Goal: Task Accomplishment & Management: Complete application form

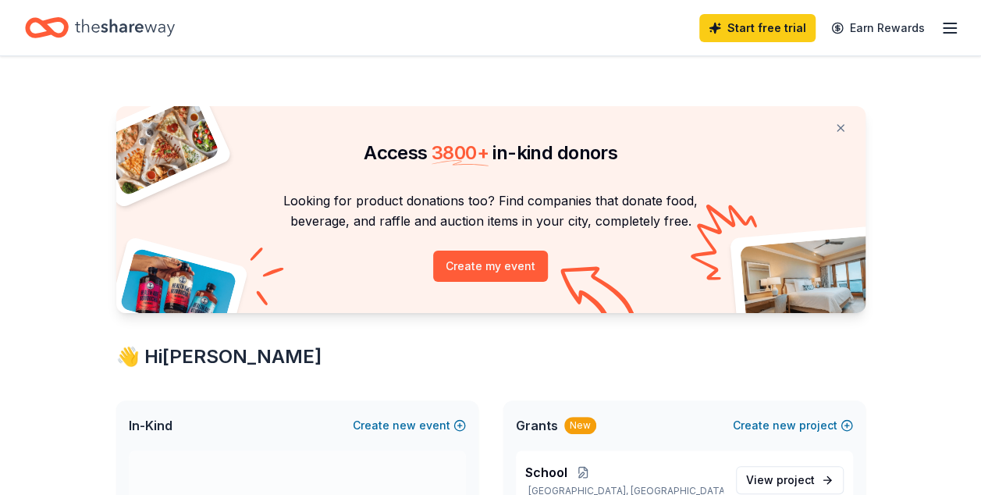
click at [698, 186] on div "Access 3800 + in-kind donors Looking for product donations too? Find companies …" at bounding box center [490, 209] width 749 height 207
click at [514, 270] on button "Create my event" at bounding box center [490, 265] width 115 height 31
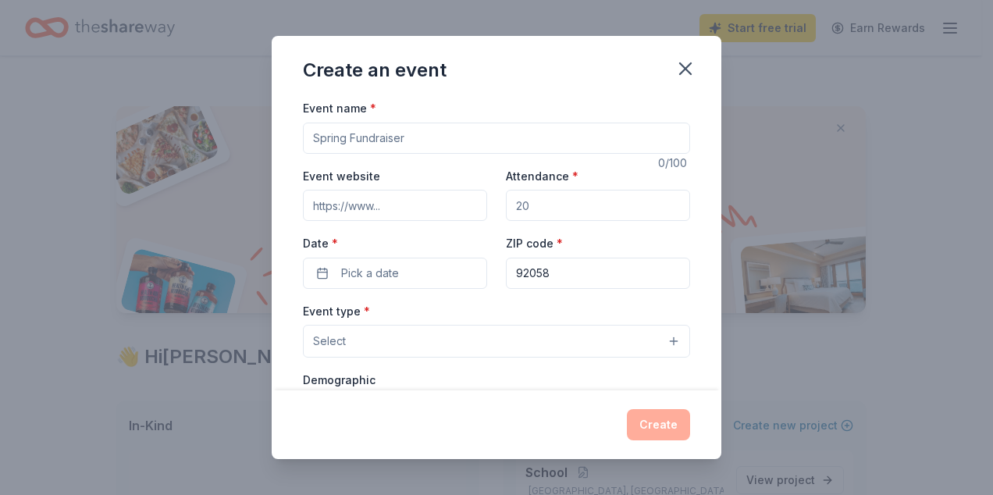
click at [406, 137] on input "Event name *" at bounding box center [496, 138] width 387 height 31
type input "Wellness Center"
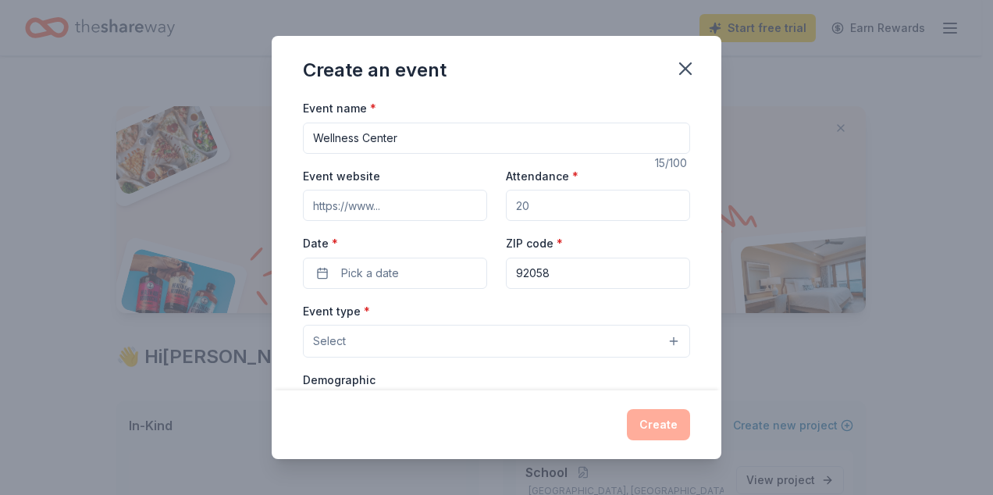
click at [364, 200] on input "Event website" at bounding box center [395, 205] width 184 height 31
click at [360, 209] on input "Event website" at bounding box center [395, 205] width 184 height 31
paste input "[URL][DOMAIN_NAME]"
type input "[URL][DOMAIN_NAME]"
drag, startPoint x: 563, startPoint y: 204, endPoint x: 522, endPoint y: 203, distance: 40.6
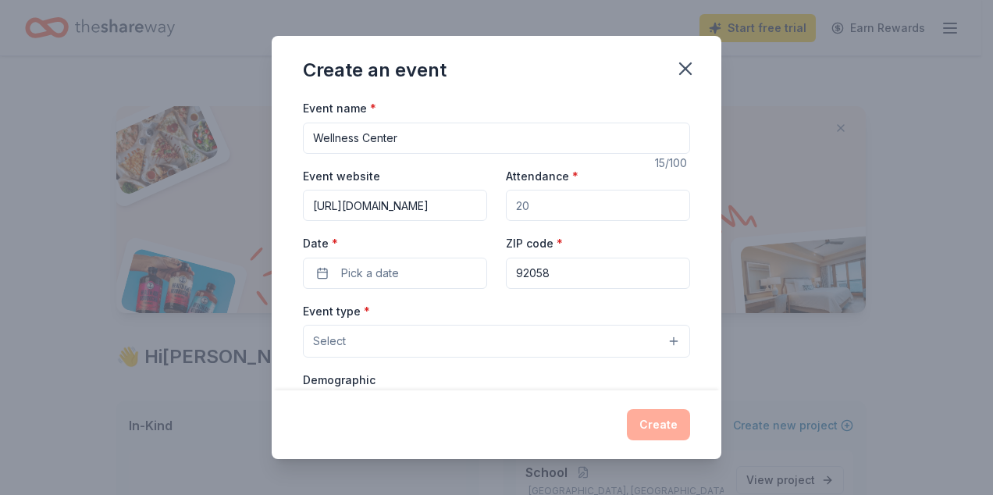
click at [521, 203] on input "Attendance *" at bounding box center [598, 205] width 184 height 31
type input "50"
click at [356, 276] on span "Pick a date" at bounding box center [370, 273] width 58 height 19
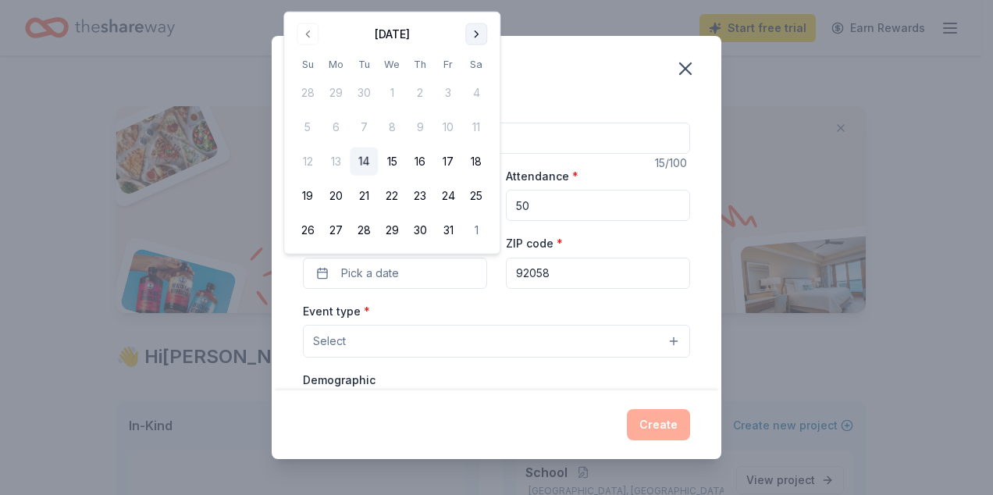
click at [478, 36] on button "Go to next month" at bounding box center [476, 34] width 22 height 22
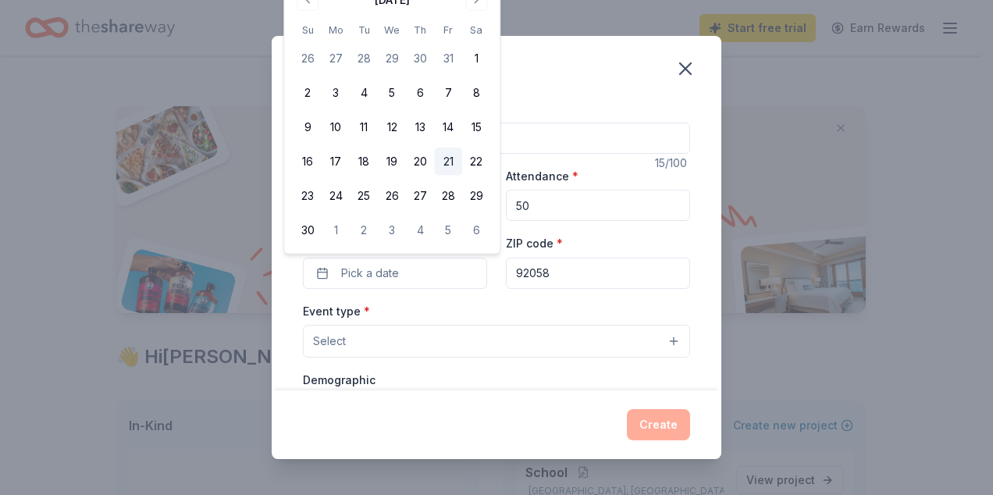
click at [446, 158] on button "21" at bounding box center [448, 161] width 28 height 28
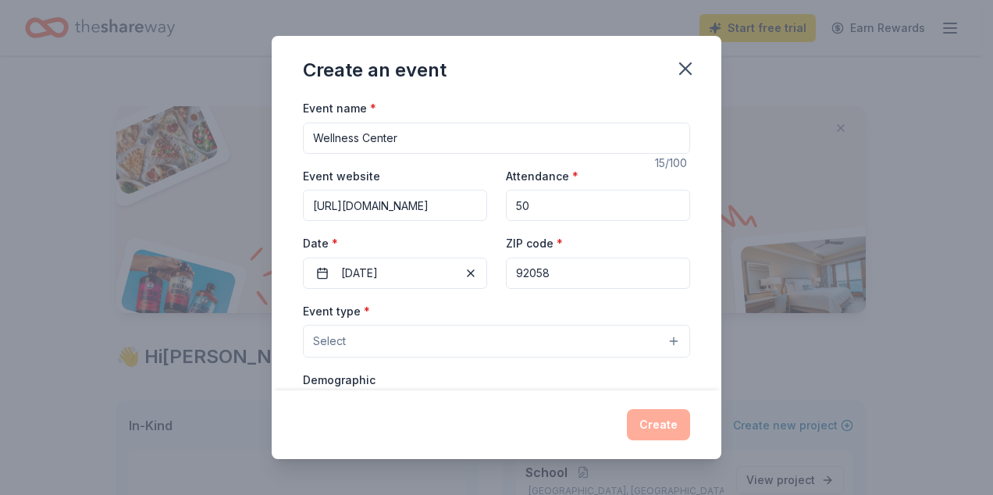
click at [460, 423] on div "Create" at bounding box center [496, 424] width 387 height 31
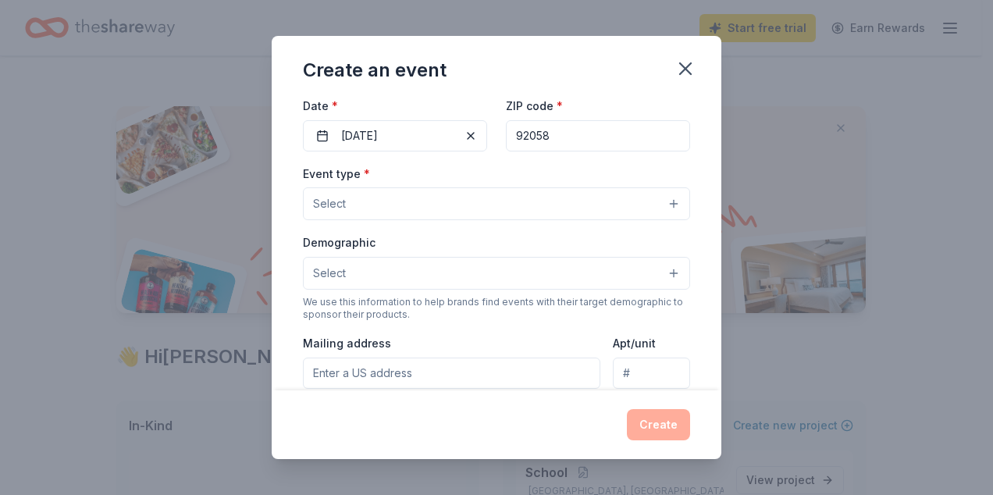
scroll to position [156, 0]
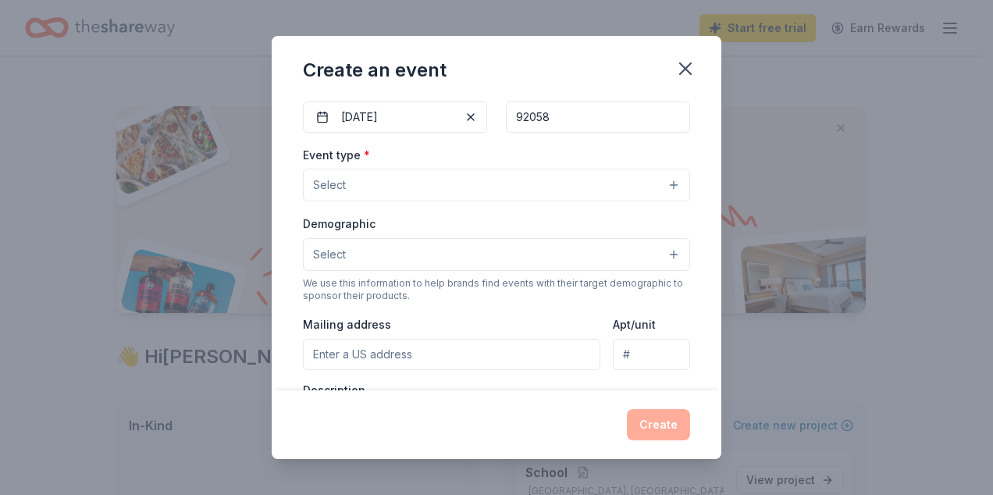
click at [472, 183] on button "Select" at bounding box center [496, 185] width 387 height 33
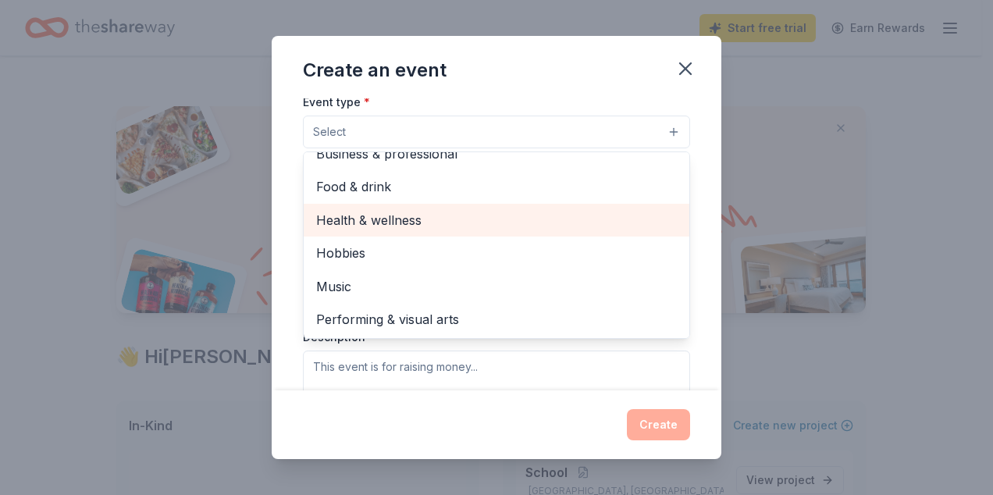
scroll to position [234, 0]
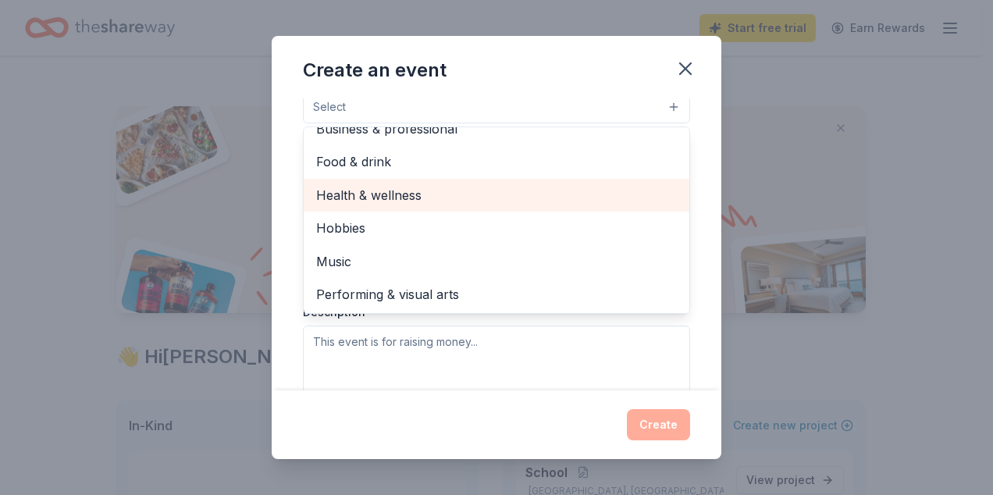
click at [410, 194] on span "Health & wellness" at bounding box center [496, 195] width 361 height 20
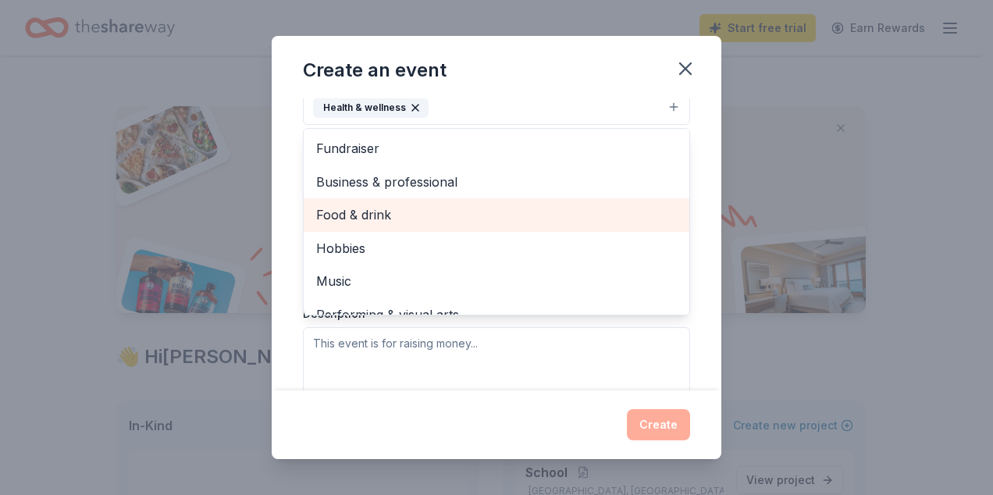
scroll to position [18, 0]
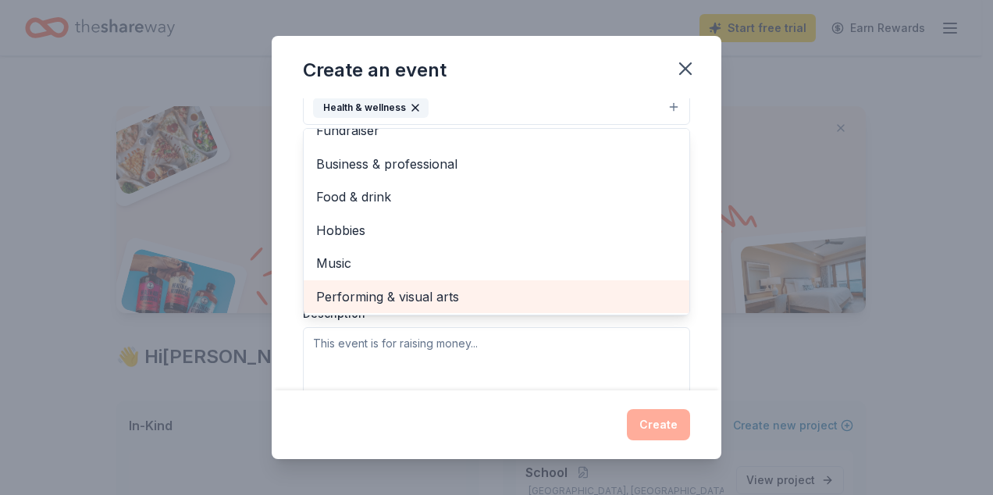
click at [432, 294] on span "Performing & visual arts" at bounding box center [496, 296] width 361 height 20
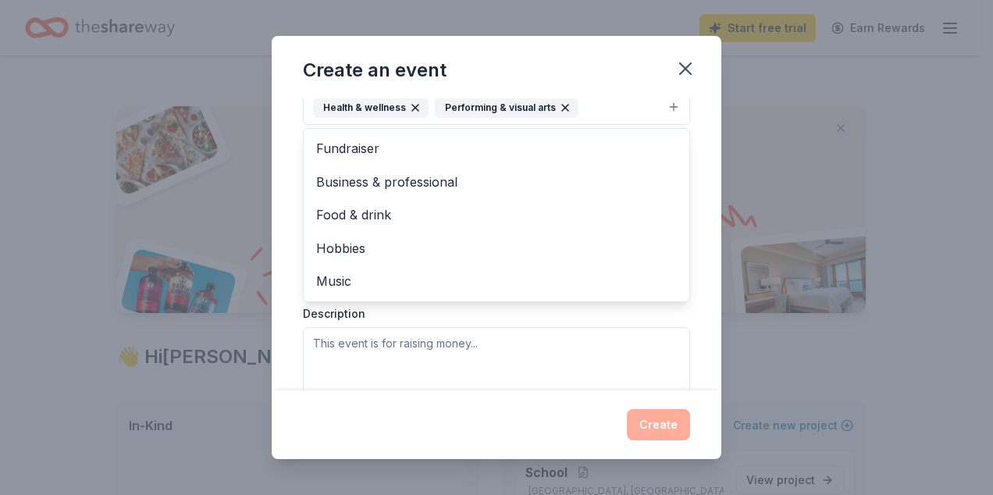
click at [439, 421] on div "Create an event Event name * Wellness Center 15 /100 Event website https://jeff…" at bounding box center [496, 247] width 449 height 423
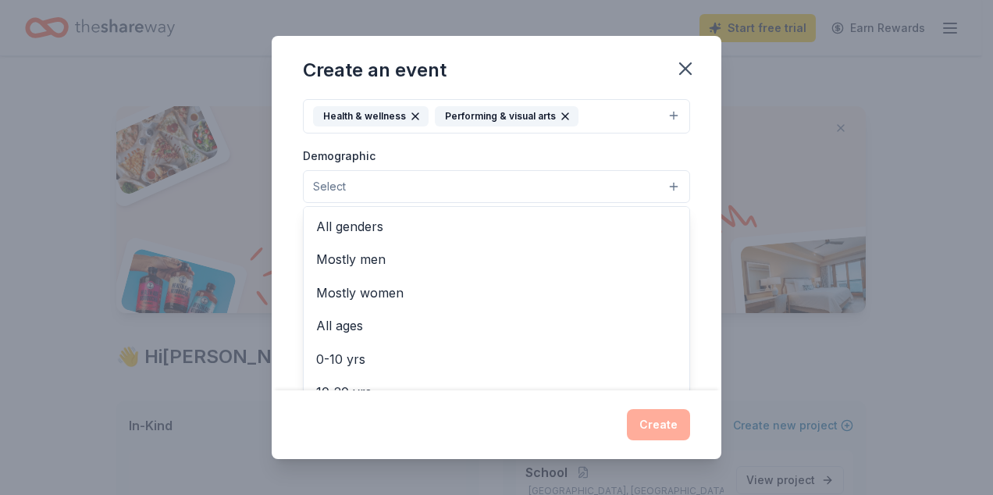
click at [410, 183] on button "Select" at bounding box center [496, 186] width 387 height 33
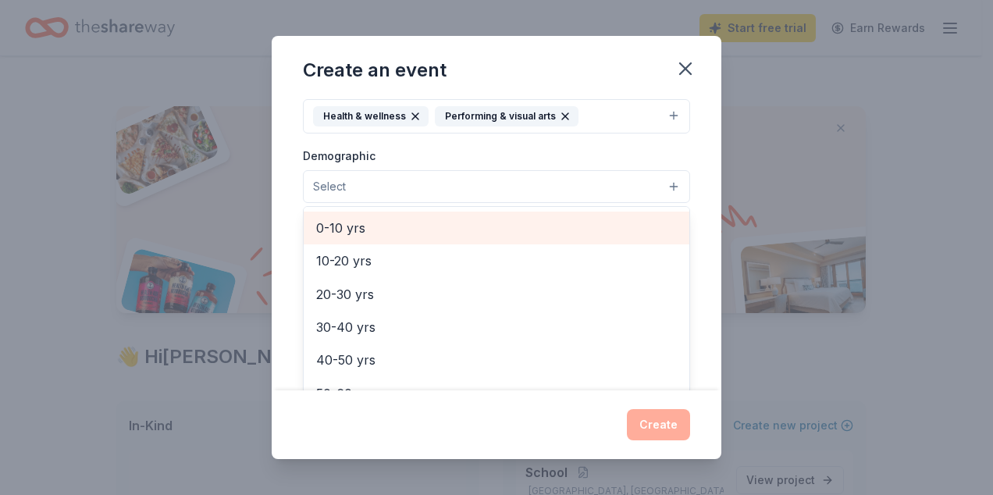
scroll to position [156, 0]
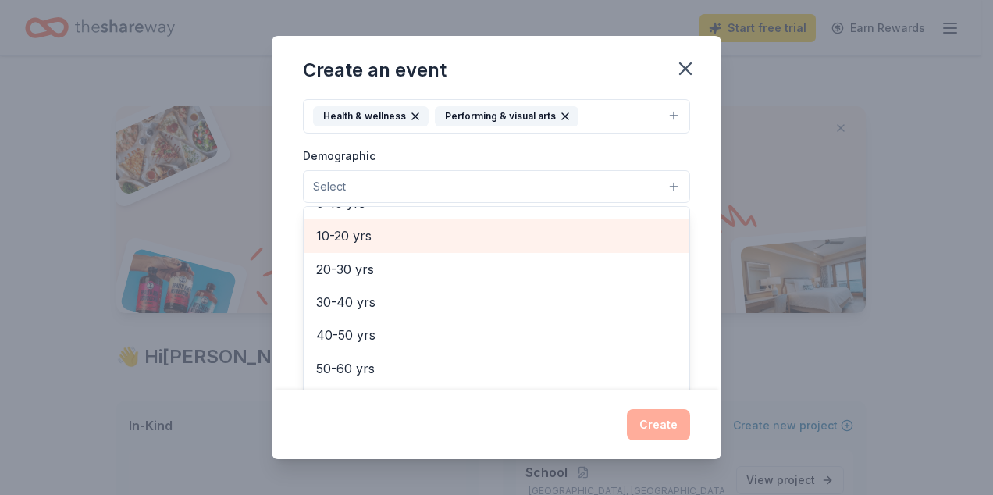
click at [373, 236] on span "10-20 yrs" at bounding box center [496, 236] width 361 height 20
click at [360, 240] on span "20-30 yrs" at bounding box center [496, 237] width 361 height 20
click at [366, 233] on span "30-40 yrs" at bounding box center [496, 237] width 361 height 20
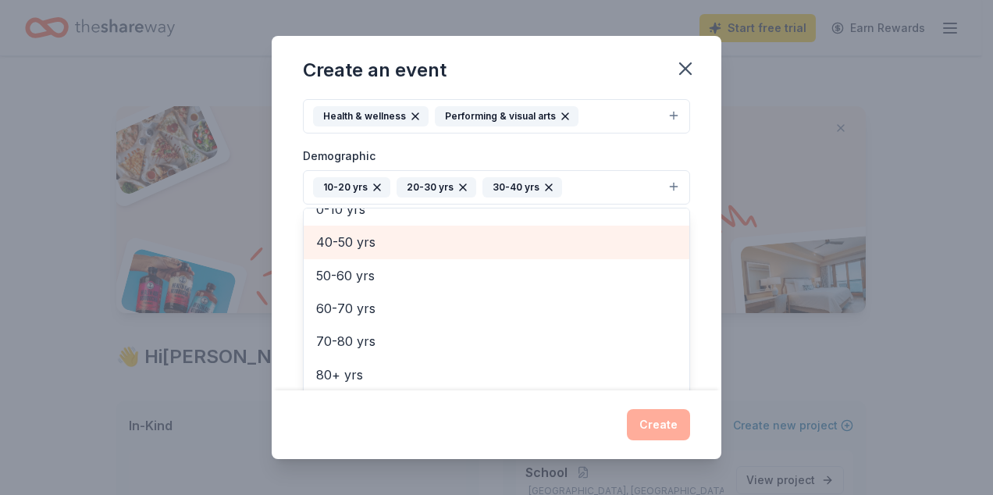
scroll to position [151, 0]
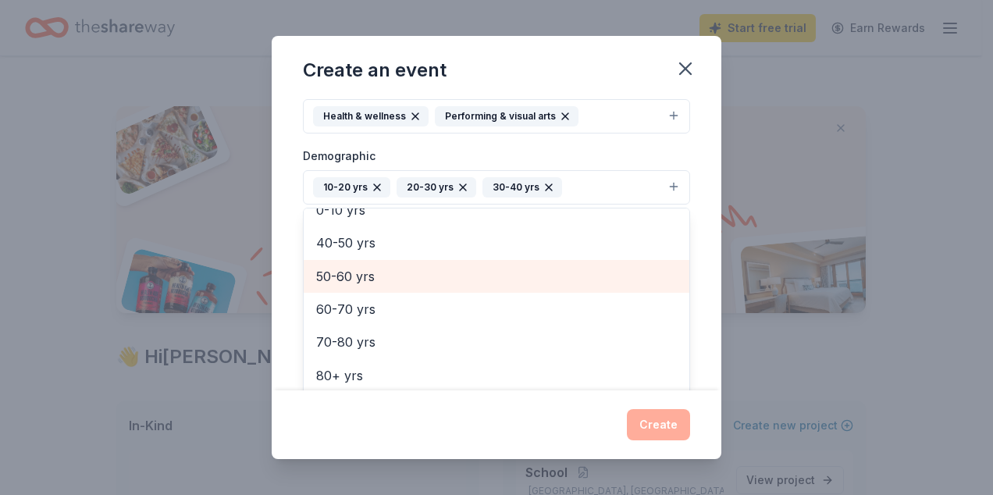
click at [370, 269] on span "50-60 yrs" at bounding box center [496, 276] width 361 height 20
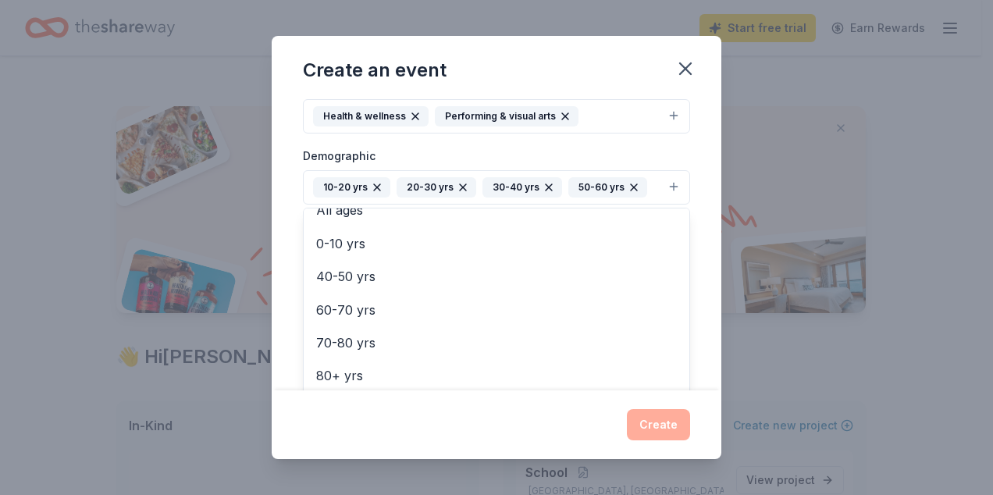
click at [560, 435] on div "Create an event Event name * Wellness Center 15 /100 Event website https://jeff…" at bounding box center [496, 247] width 449 height 423
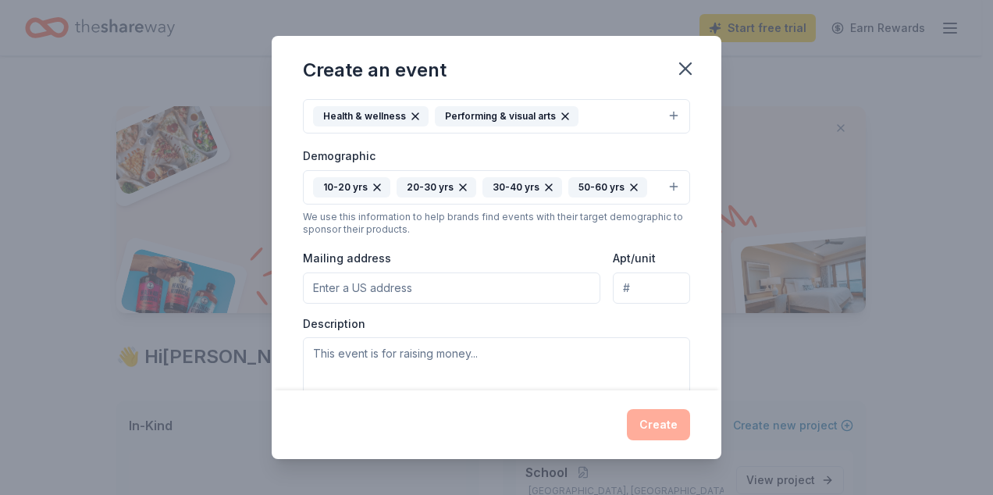
click at [385, 282] on input "Mailing address" at bounding box center [451, 287] width 297 height 31
type input "823 Acacia Ave. Oceanside, CA 92058"
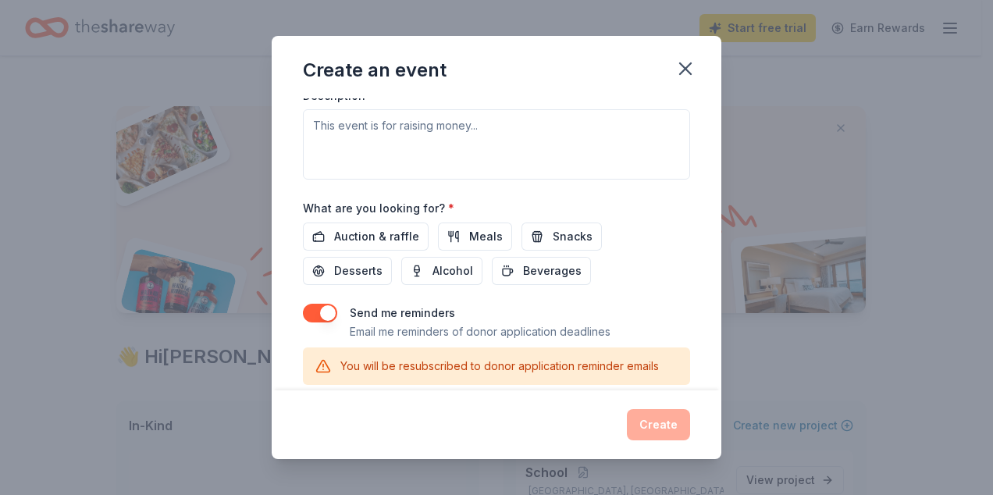
scroll to position [460, 0]
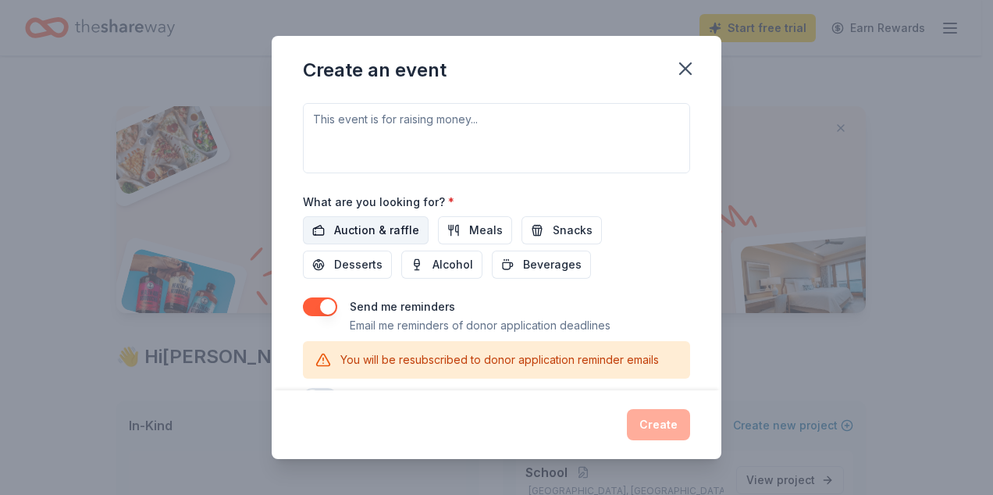
click at [398, 221] on span "Auction & raffle" at bounding box center [376, 230] width 85 height 19
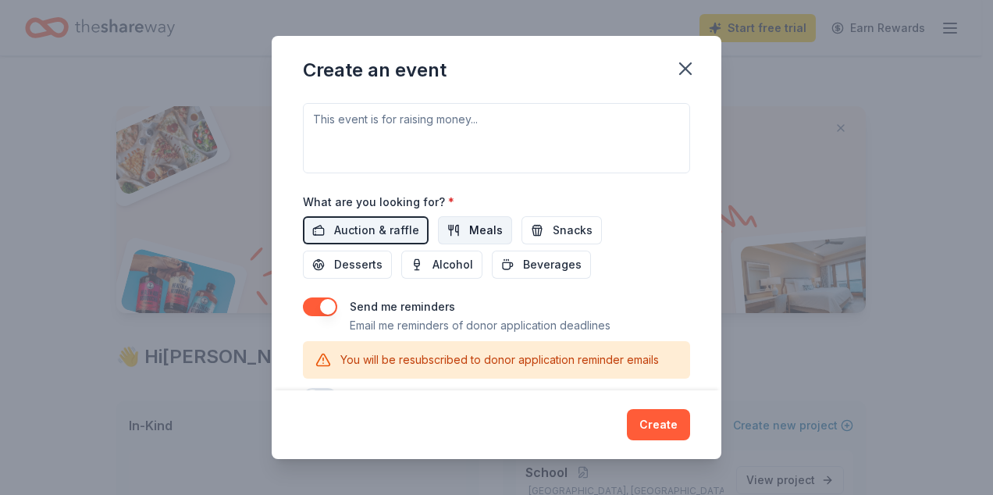
click at [472, 222] on span "Meals" at bounding box center [486, 230] width 34 height 19
click at [552, 221] on span "Snacks" at bounding box center [572, 230] width 40 height 19
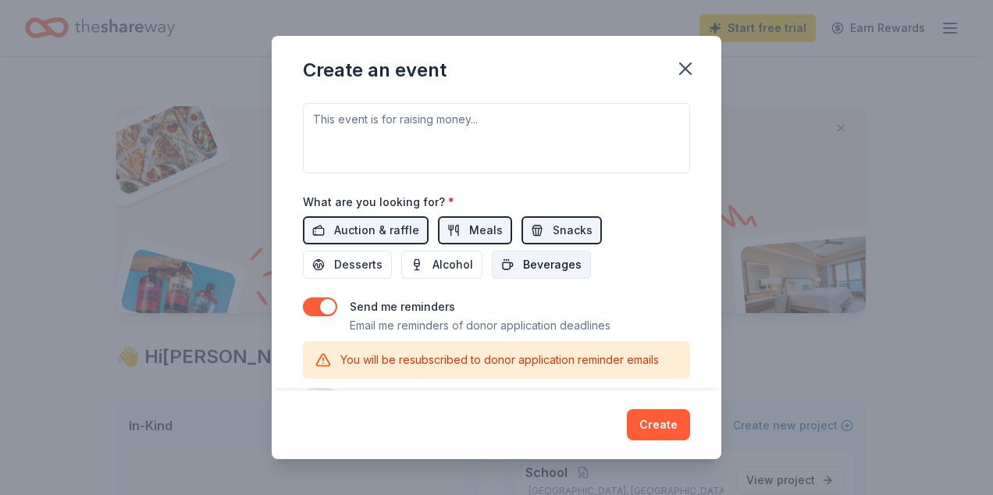
click at [553, 264] on span "Beverages" at bounding box center [552, 264] width 59 height 19
click at [344, 261] on span "Desserts" at bounding box center [358, 264] width 48 height 19
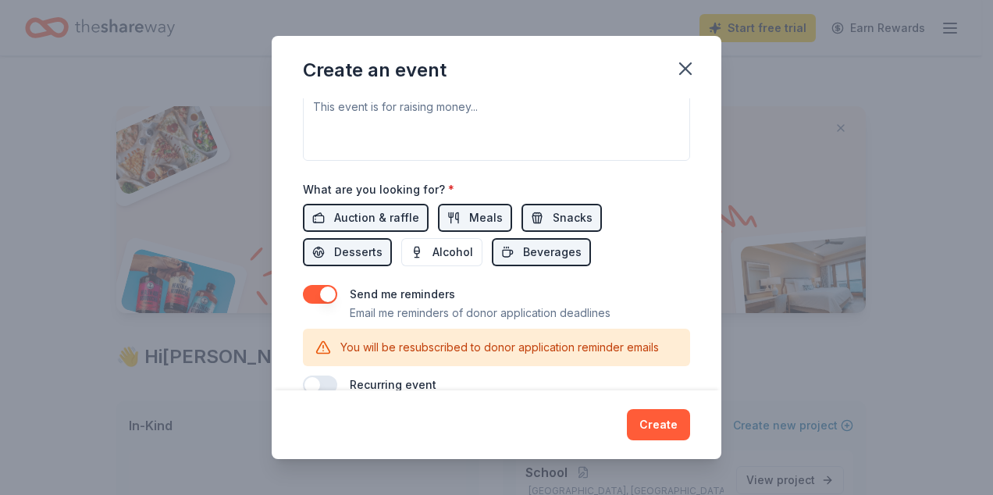
scroll to position [496, 0]
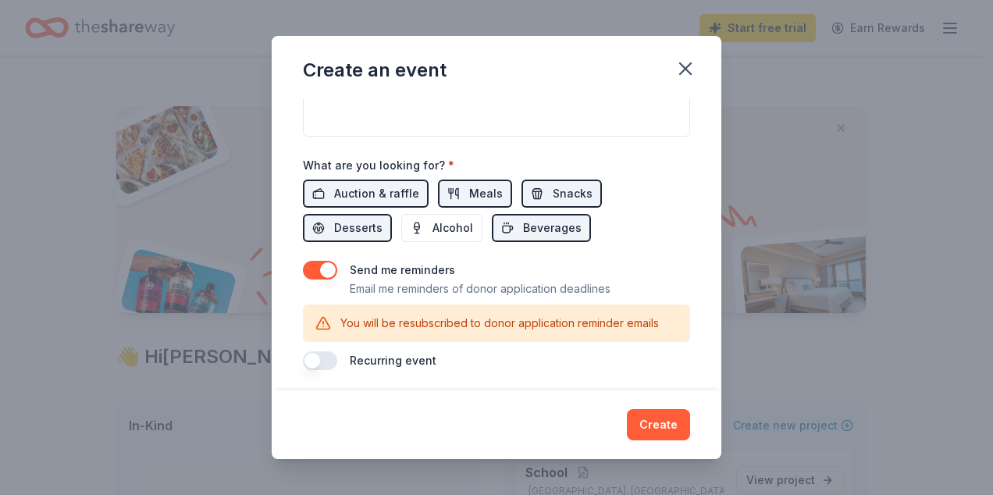
click at [318, 355] on button "button" at bounding box center [320, 360] width 34 height 19
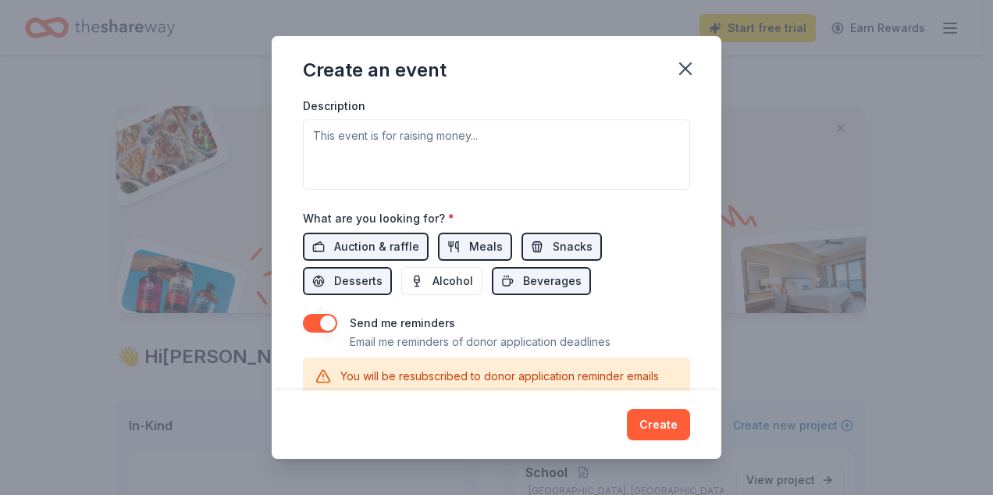
scroll to position [552, 0]
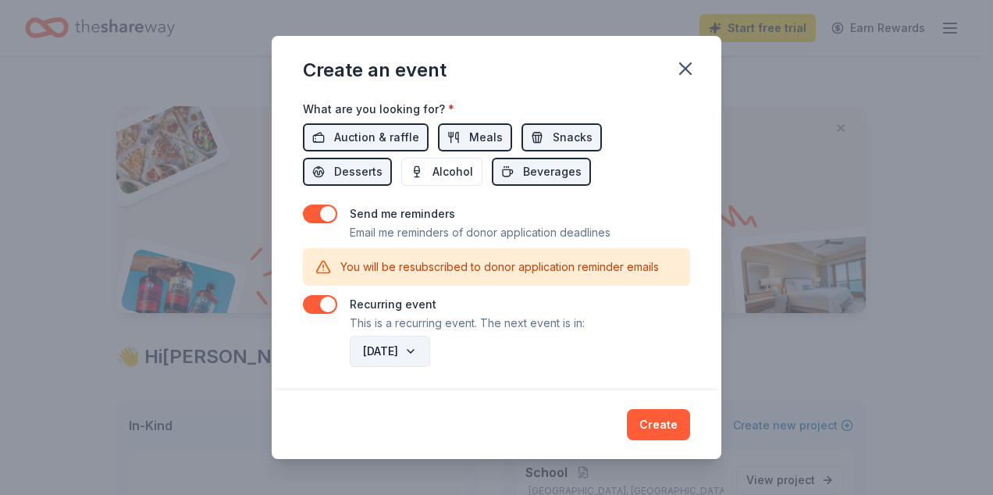
click at [430, 339] on button "November 2026" at bounding box center [390, 351] width 80 height 31
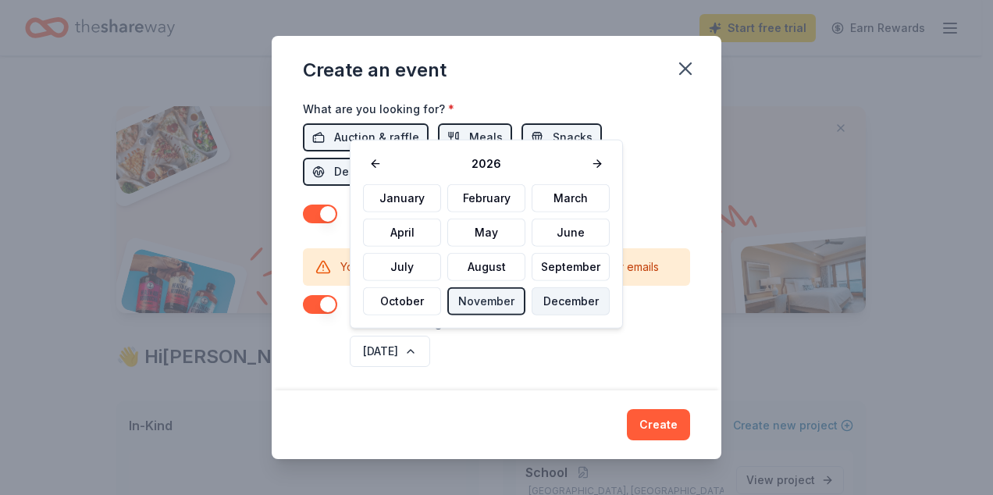
click at [576, 303] on button "December" at bounding box center [570, 301] width 78 height 28
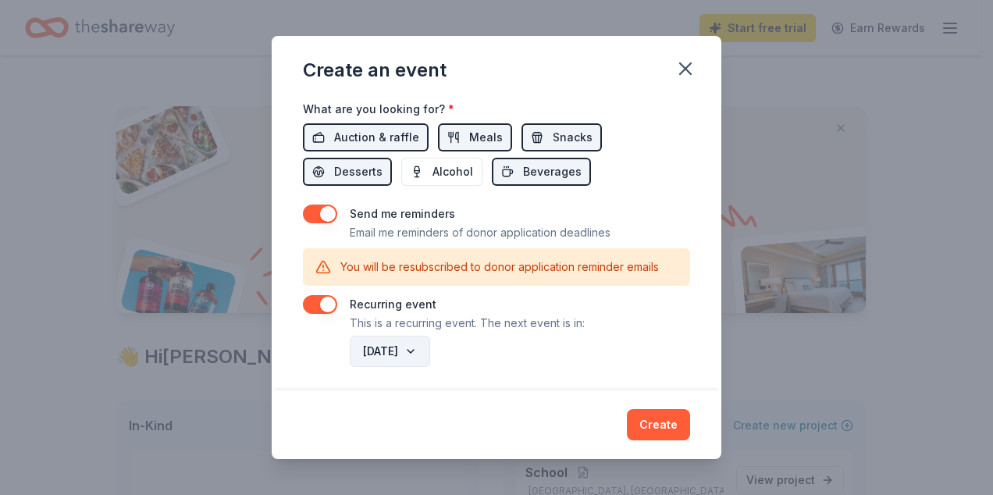
click at [430, 349] on button "December 2026" at bounding box center [390, 351] width 80 height 31
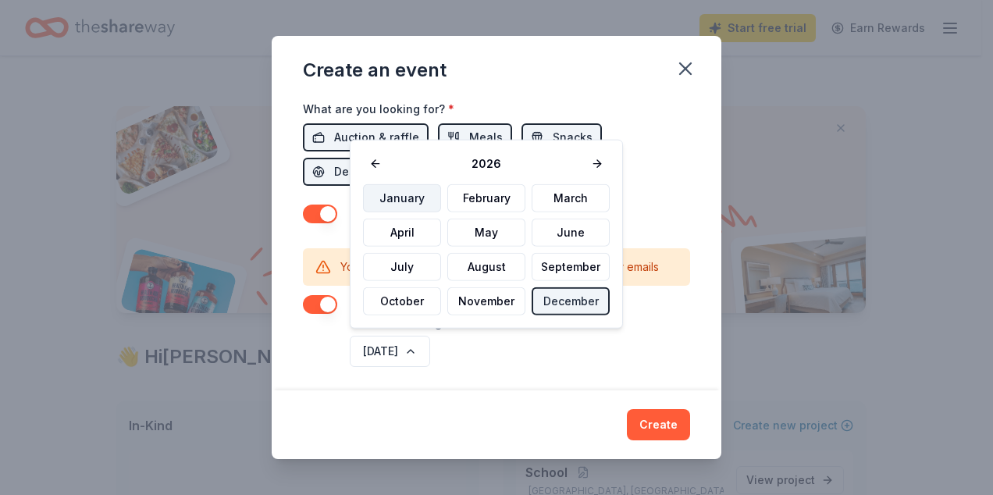
click at [407, 200] on button "January" at bounding box center [402, 198] width 78 height 28
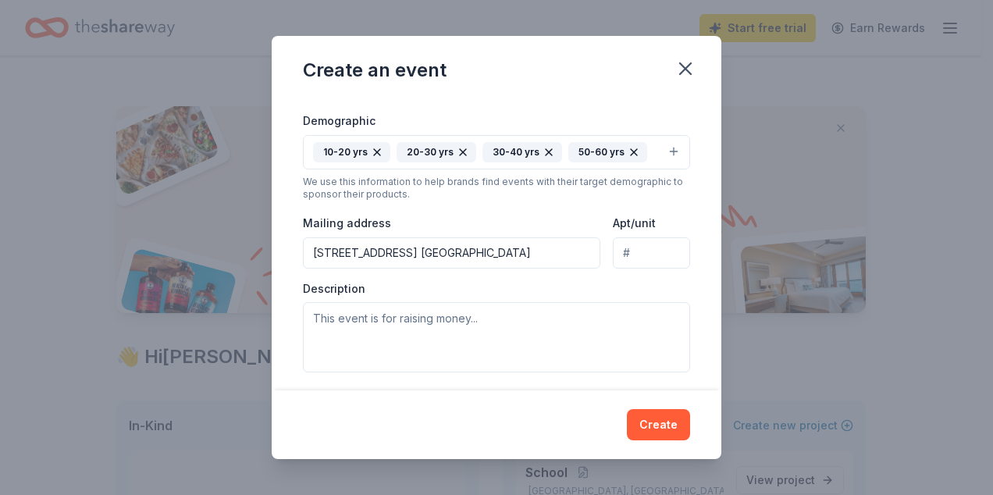
scroll to position [240, 0]
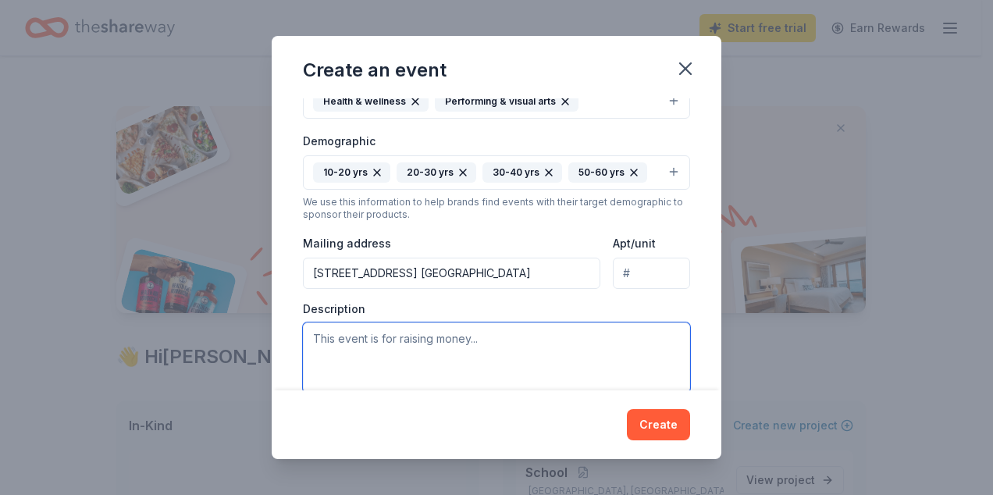
click at [345, 334] on textarea at bounding box center [496, 357] width 387 height 70
paste textarea "My name is Jacqueline Martinez, and I serve as the Community School Coordinator…"
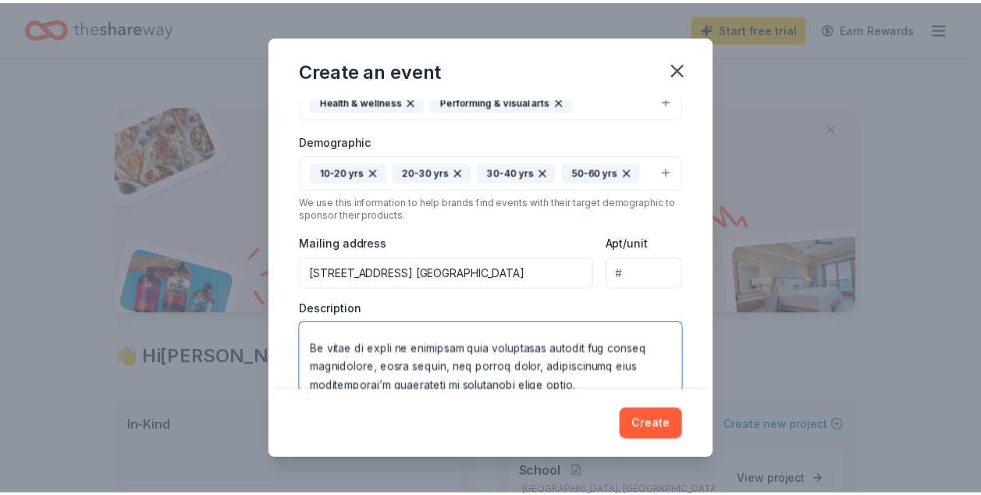
scroll to position [468, 0]
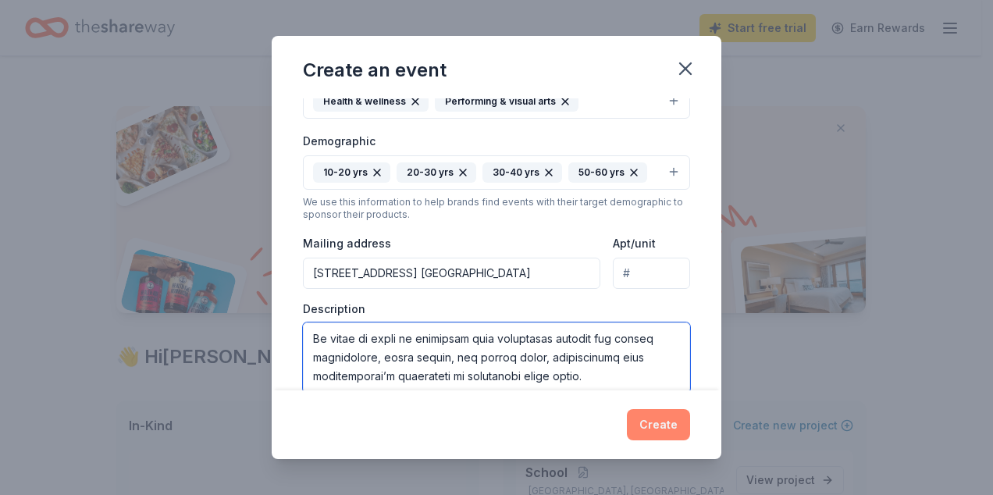
type textarea "My name is Jacqueline Martinez, and I serve as the Community School Coordinator…"
click at [649, 429] on button "Create" at bounding box center [658, 424] width 63 height 31
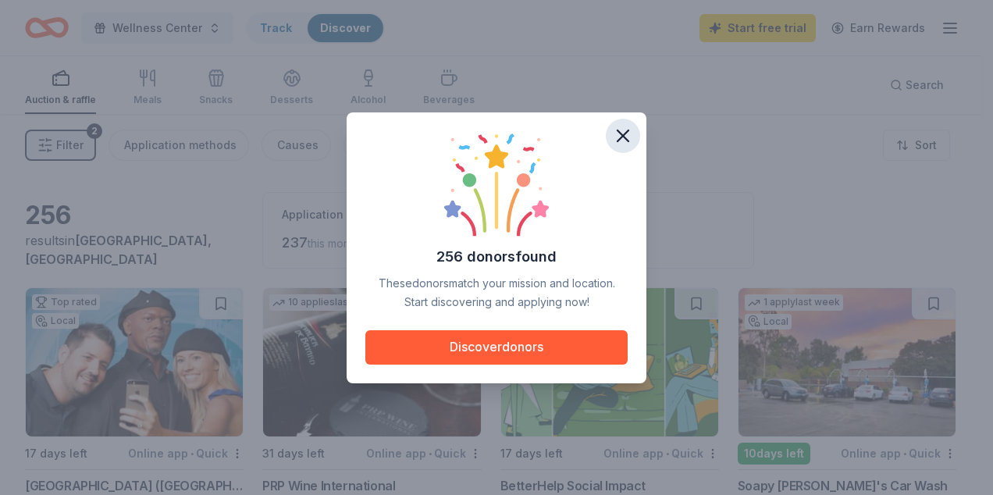
click at [618, 135] on icon "button" at bounding box center [623, 136] width 22 height 22
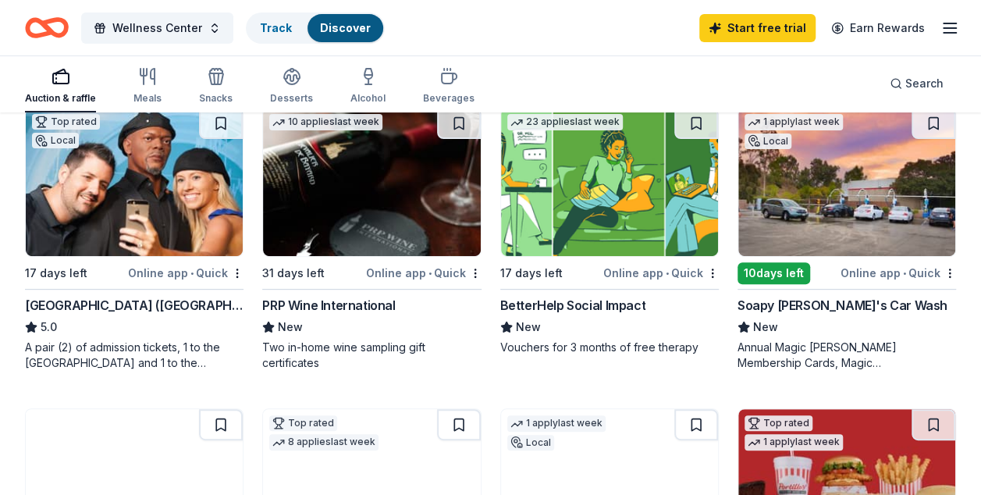
scroll to position [156, 0]
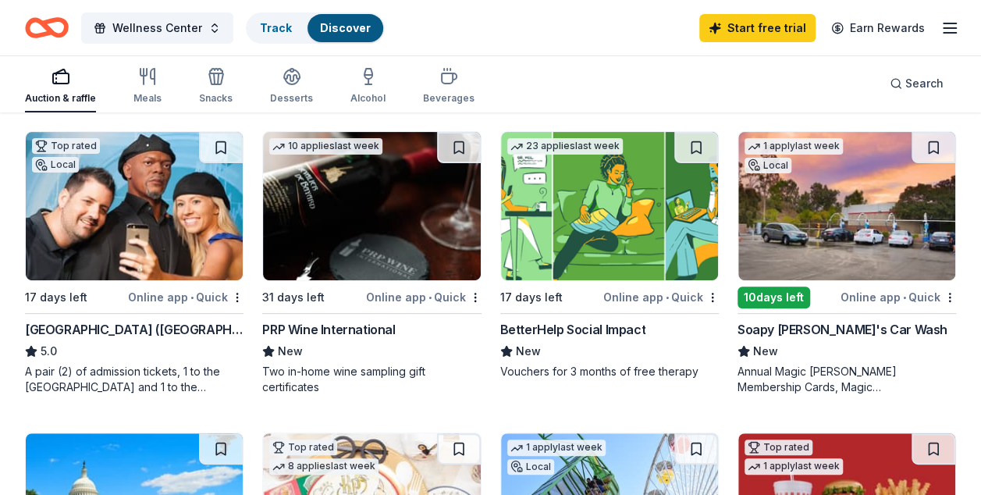
click at [896, 215] on img at bounding box center [846, 206] width 217 height 148
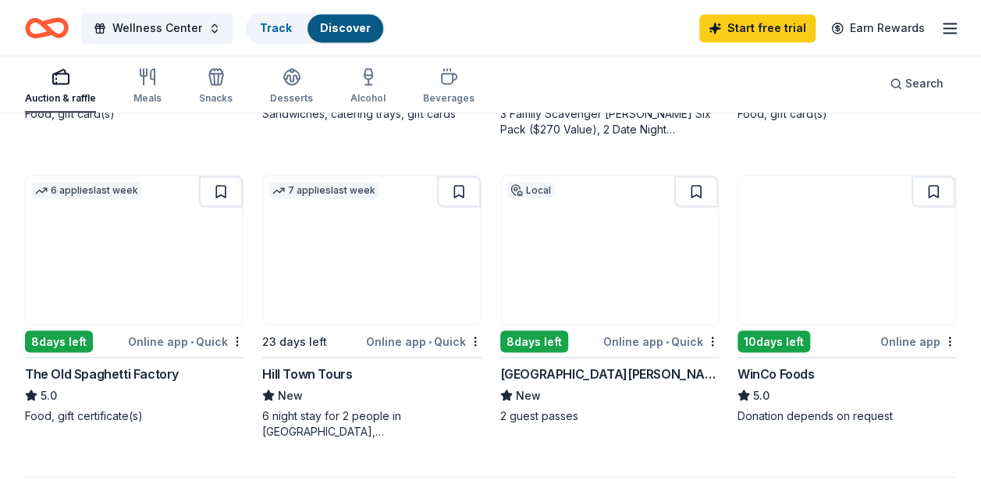
scroll to position [1327, 0]
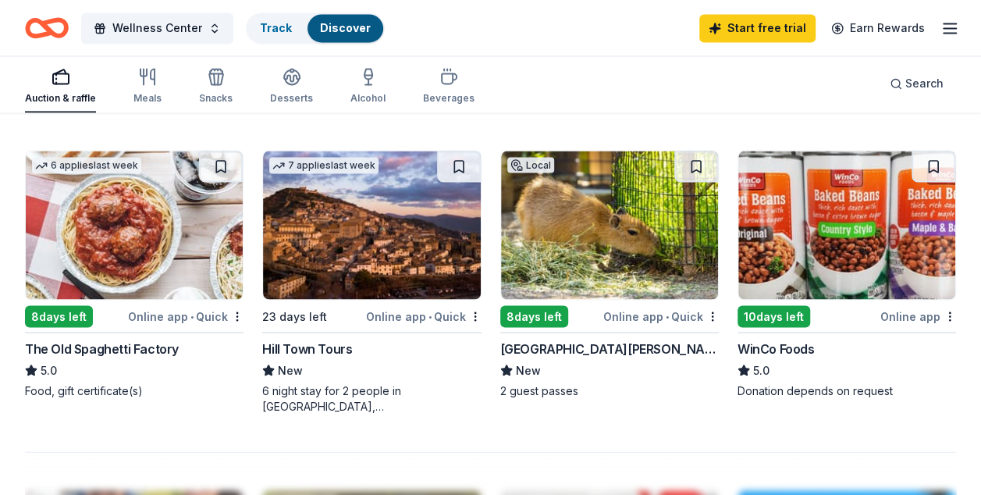
click at [78, 252] on img at bounding box center [134, 225] width 217 height 148
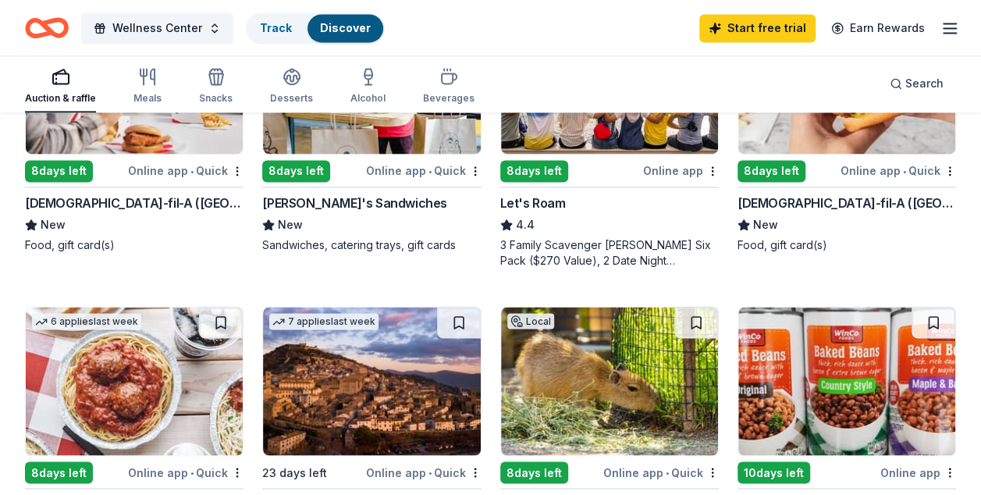
scroll to position [1092, 0]
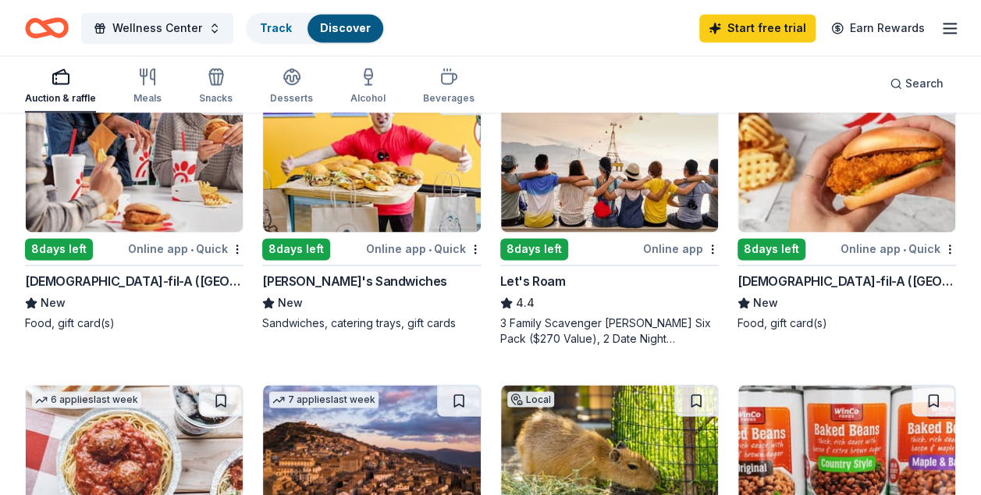
click at [624, 189] on img at bounding box center [609, 157] width 217 height 148
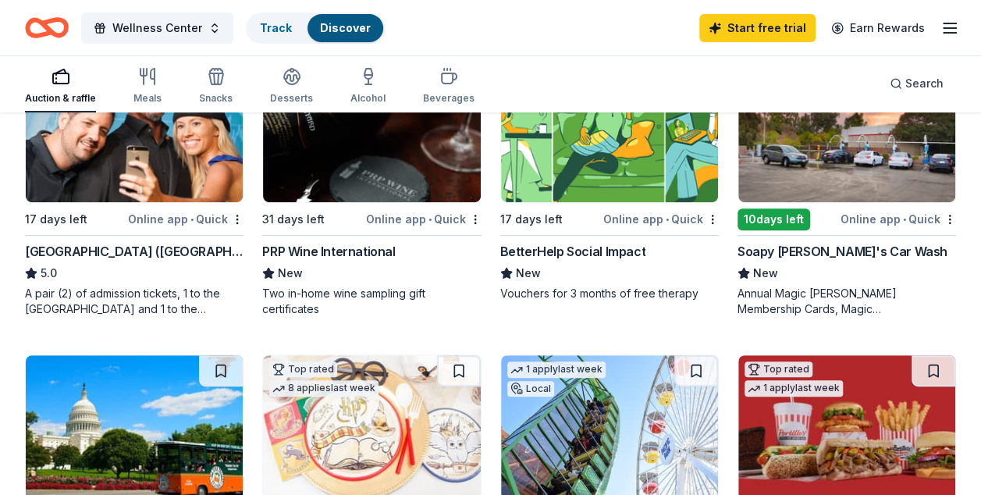
scroll to position [156, 0]
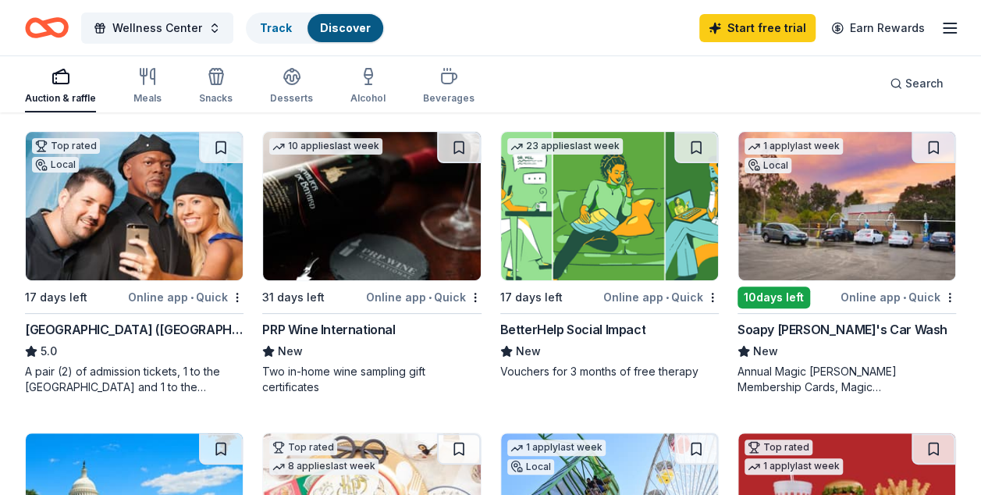
click at [131, 201] on img at bounding box center [134, 206] width 217 height 148
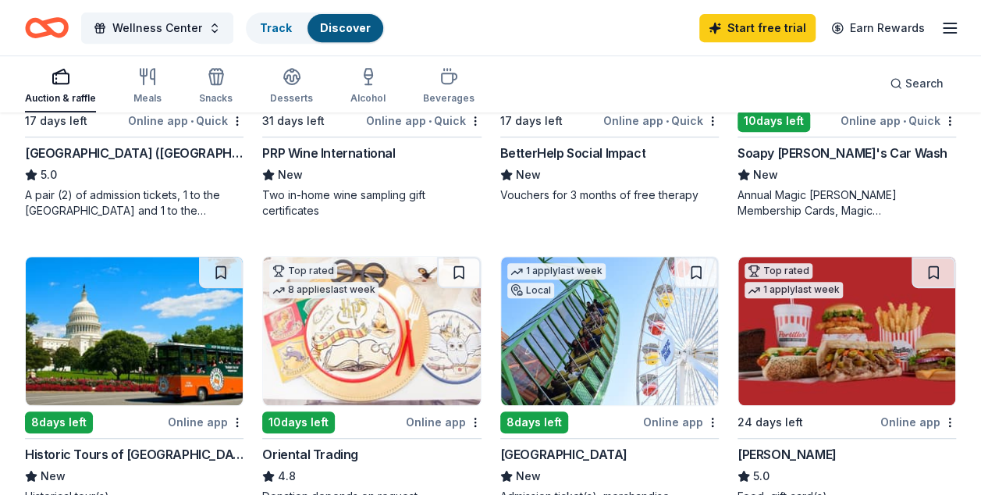
scroll to position [390, 0]
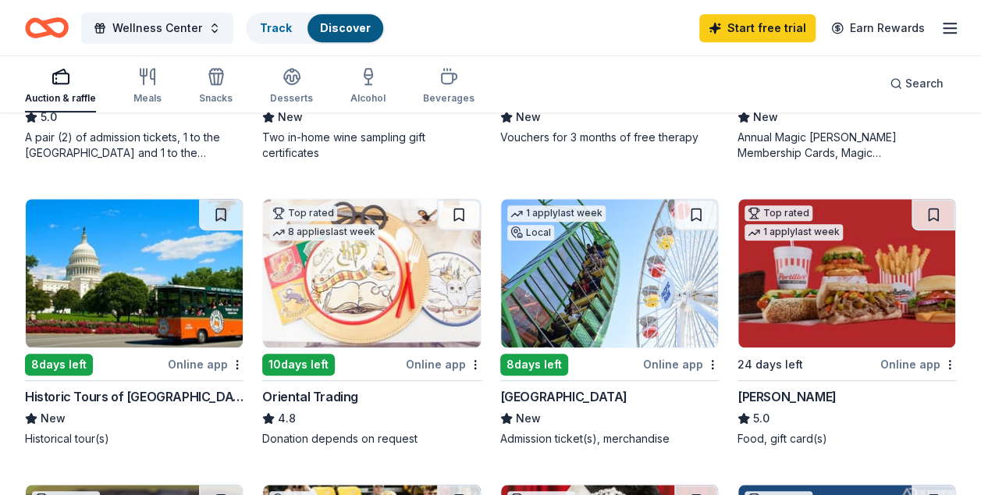
click at [351, 308] on img at bounding box center [371, 273] width 217 height 148
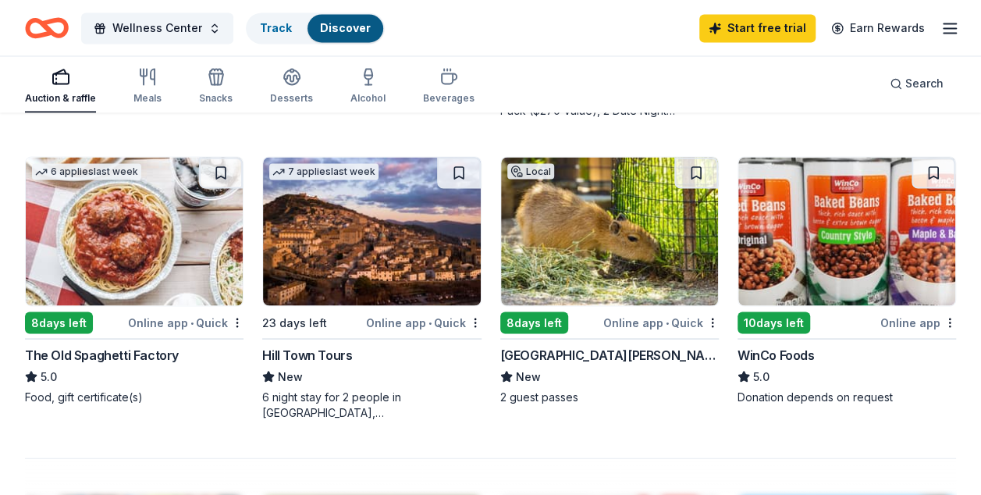
scroll to position [1327, 0]
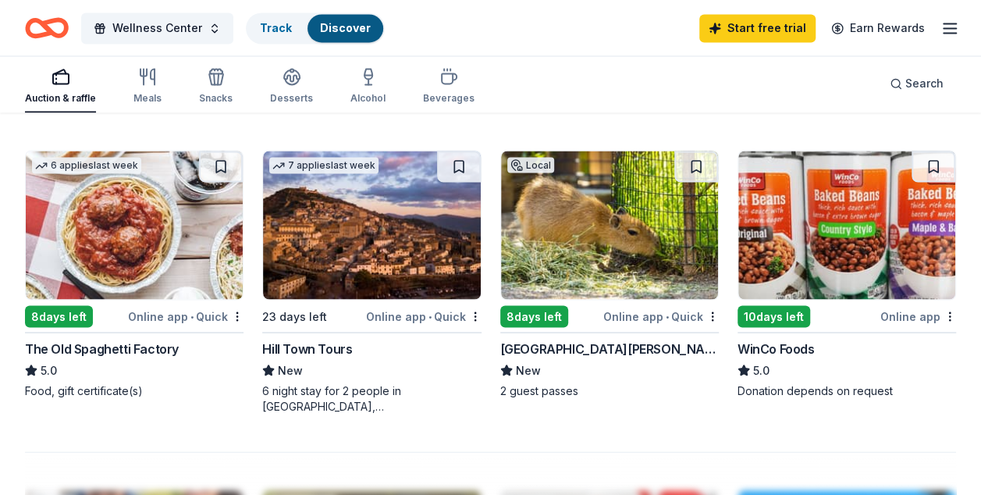
click at [380, 268] on img at bounding box center [371, 225] width 217 height 148
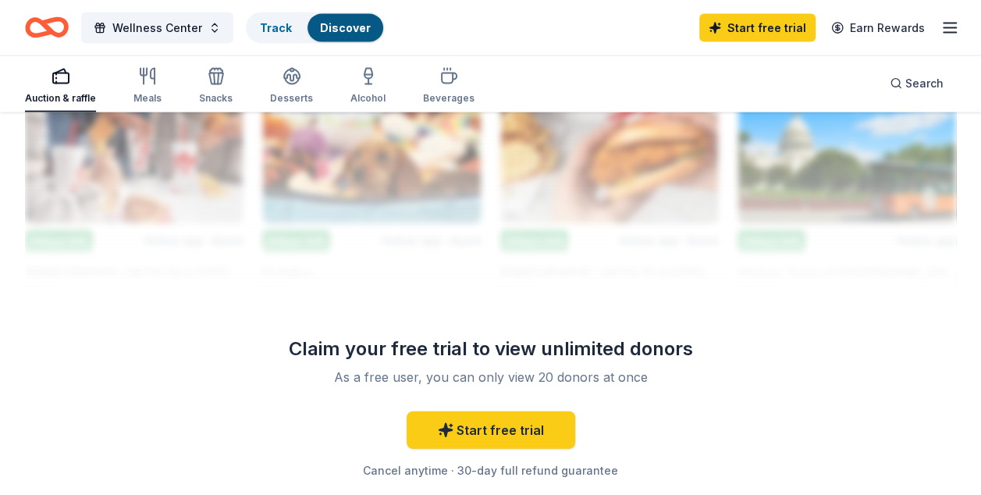
scroll to position [1717, 0]
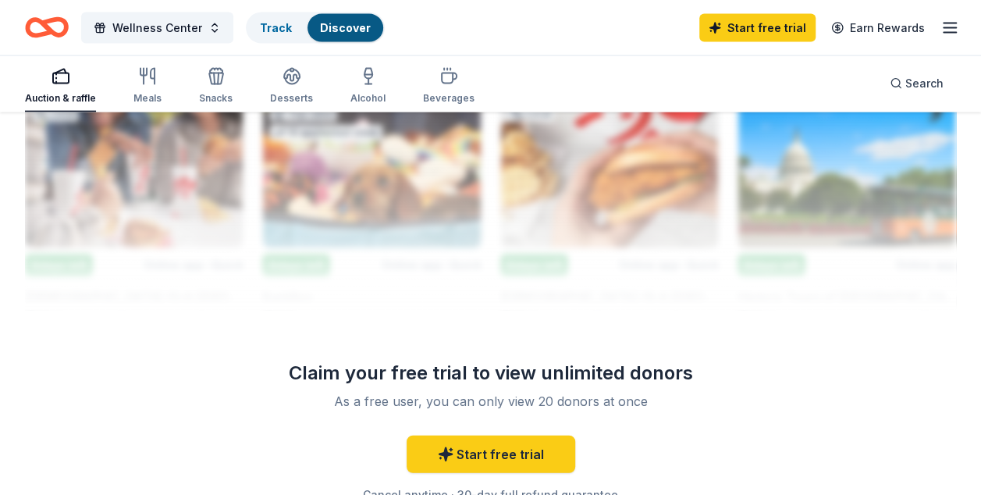
click at [359, 187] on div at bounding box center [490, 186] width 931 height 250
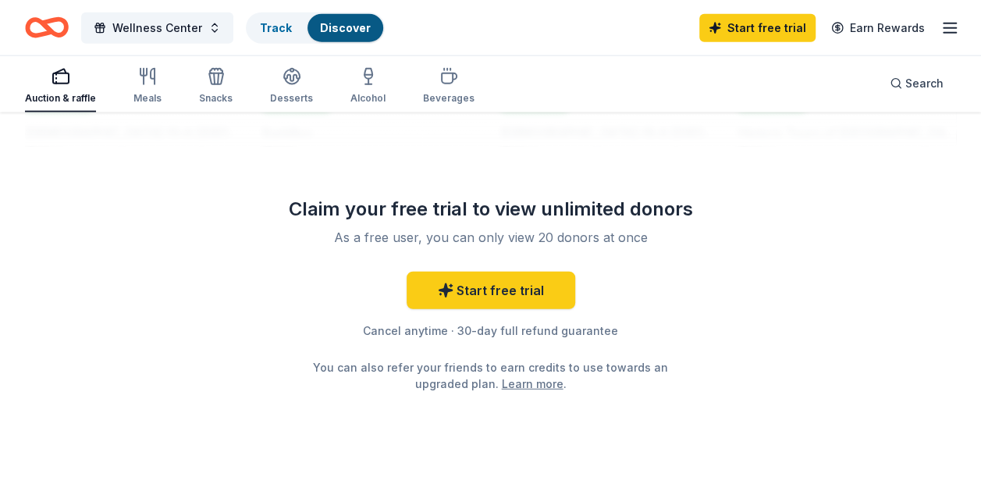
scroll to position [1906, 0]
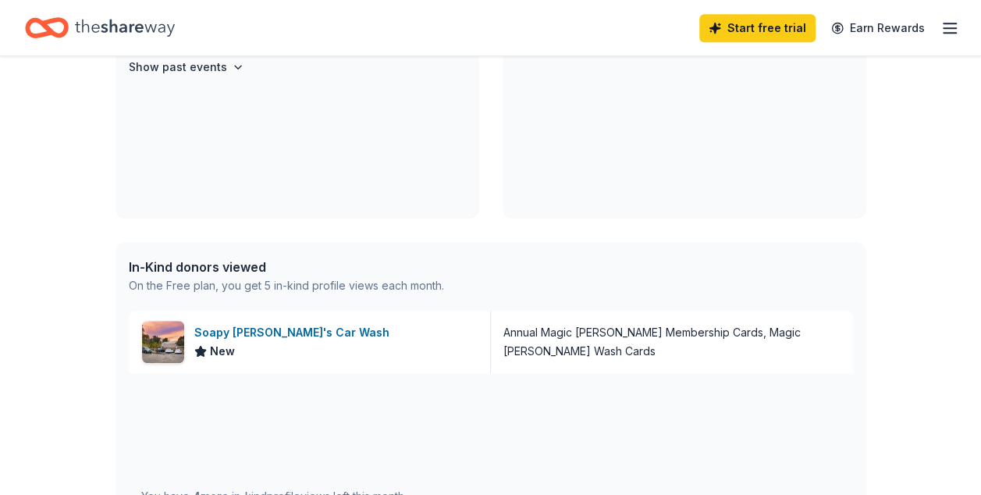
scroll to position [546, 0]
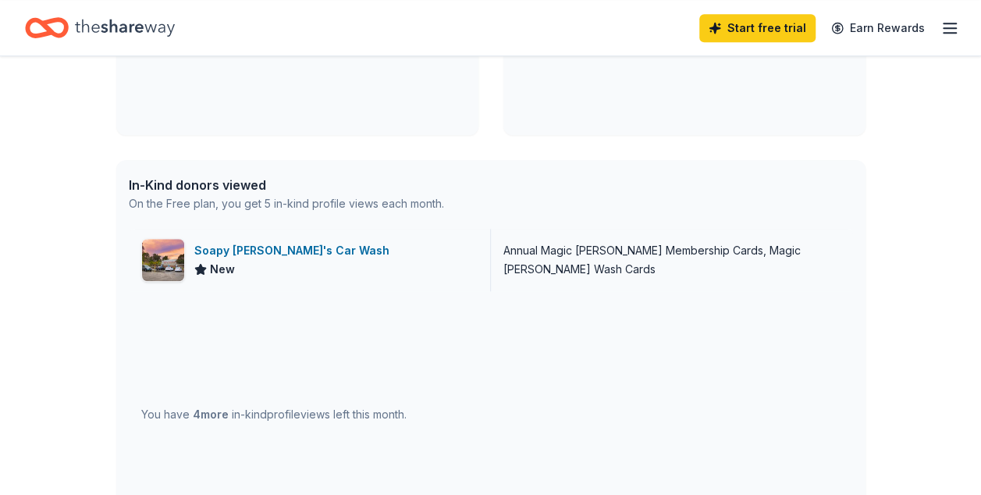
click at [740, 257] on div "Annual Magic Joe Membership Cards, Magic Joe Wash Cards" at bounding box center [671, 259] width 337 height 37
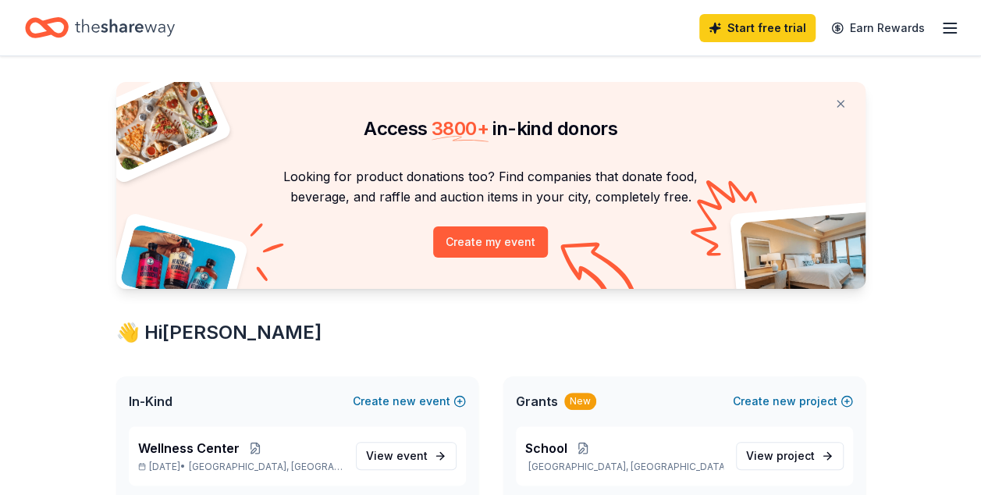
scroll to position [0, 0]
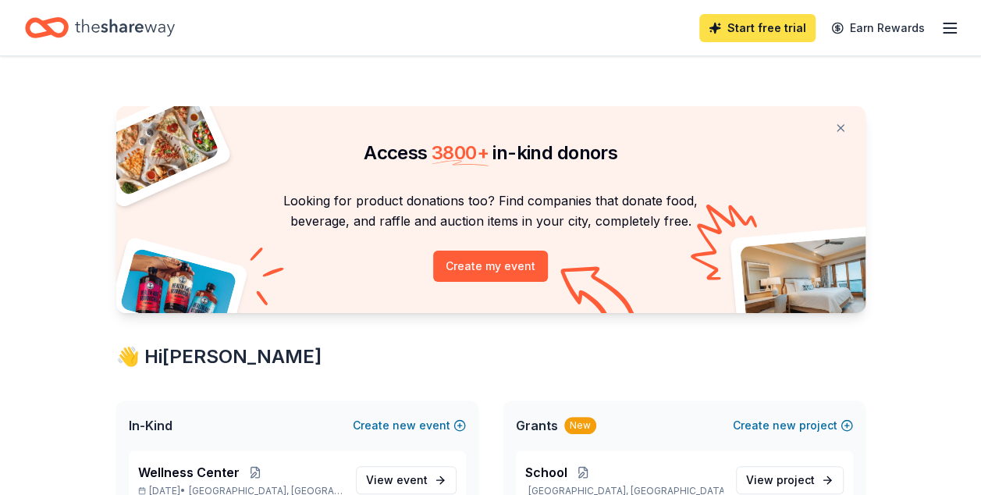
click at [751, 37] on link "Start free trial" at bounding box center [757, 28] width 116 height 28
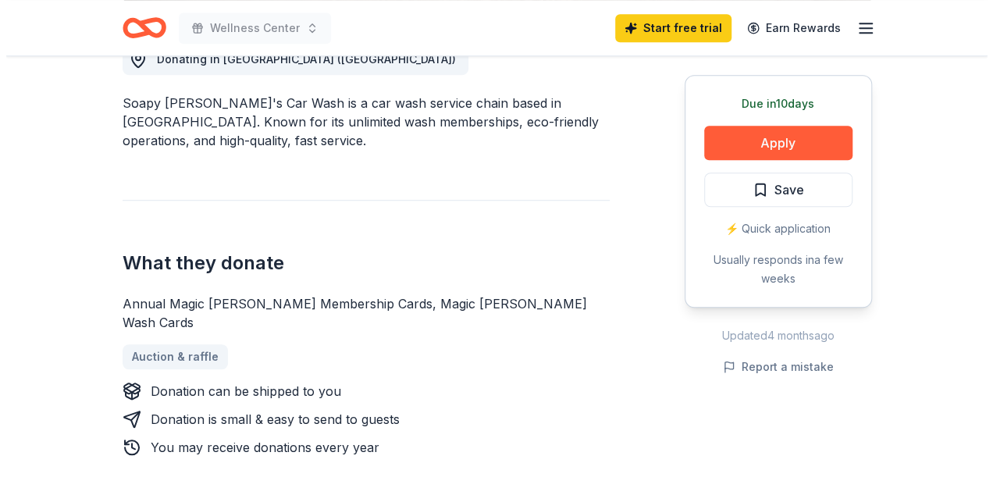
scroll to position [546, 0]
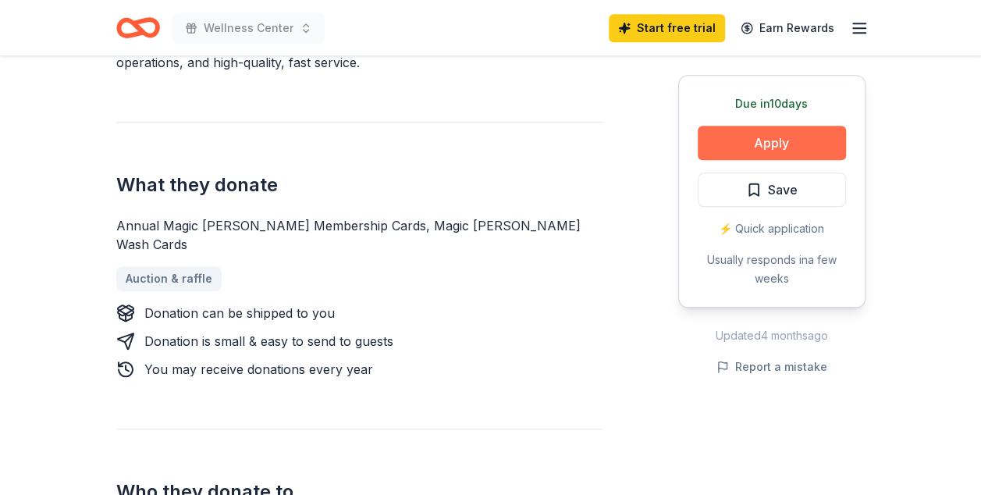
click at [757, 145] on button "Apply" at bounding box center [772, 143] width 148 height 34
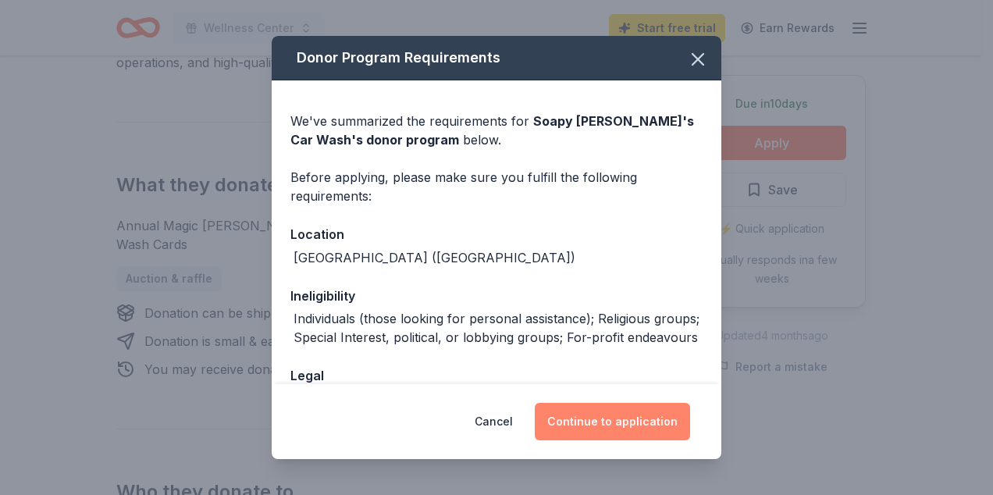
click at [616, 414] on button "Continue to application" at bounding box center [612, 421] width 155 height 37
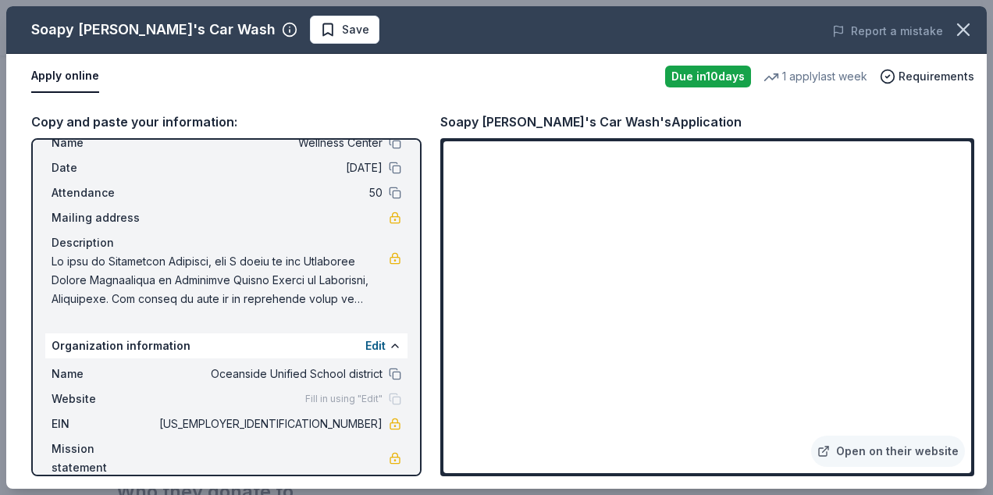
scroll to position [71, 0]
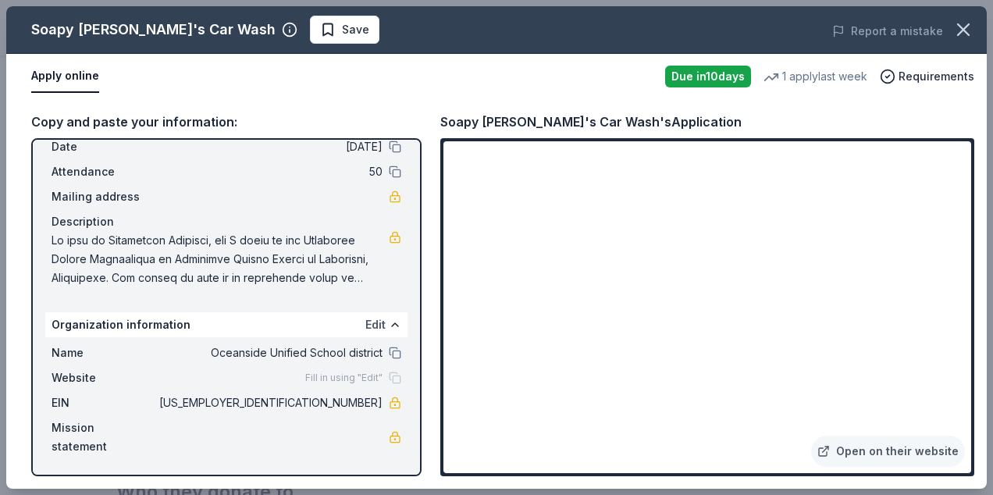
click at [365, 321] on button "Edit" at bounding box center [375, 324] width 20 height 19
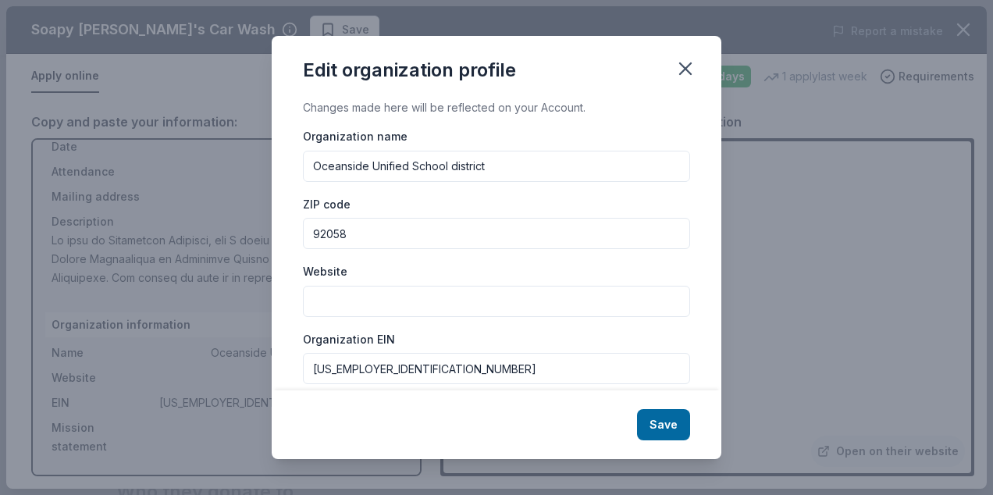
drag, startPoint x: 508, startPoint y: 166, endPoint x: 100, endPoint y: 173, distance: 408.2
click at [100, 173] on div "Edit organization profile Changes made here will be reflected on your Account. …" at bounding box center [496, 247] width 993 height 495
type input "Jefferson Middle School"
click at [350, 305] on input "Website" at bounding box center [496, 301] width 387 height 31
paste input "https://jefferson.oside.us/"
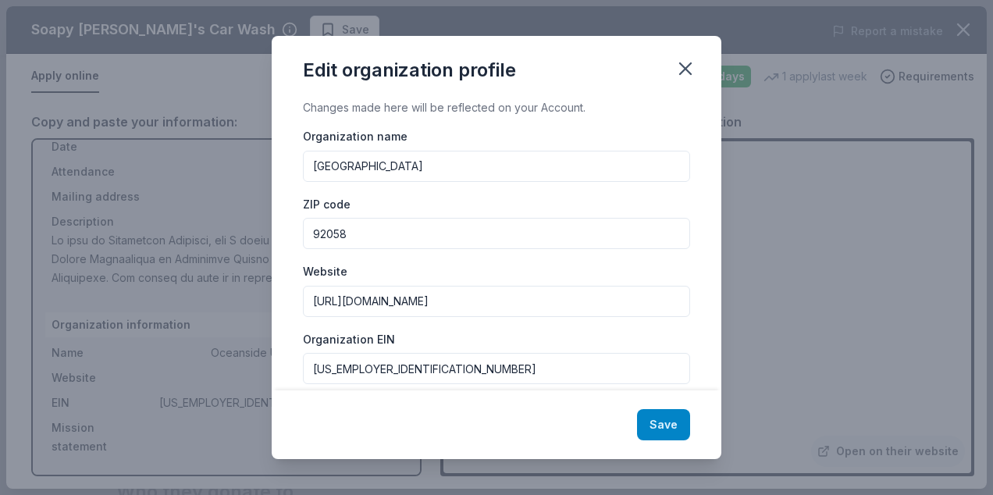
type input "https://jefferson.oside.us/"
click at [670, 414] on button "Save" at bounding box center [663, 424] width 53 height 31
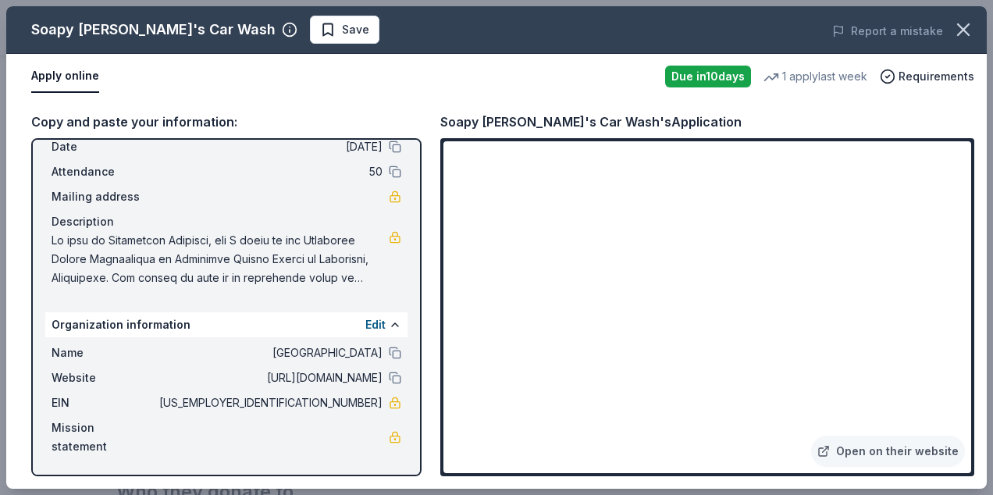
drag, startPoint x: 55, startPoint y: 236, endPoint x: 276, endPoint y: 274, distance: 224.9
click at [262, 274] on span at bounding box center [220, 259] width 337 height 56
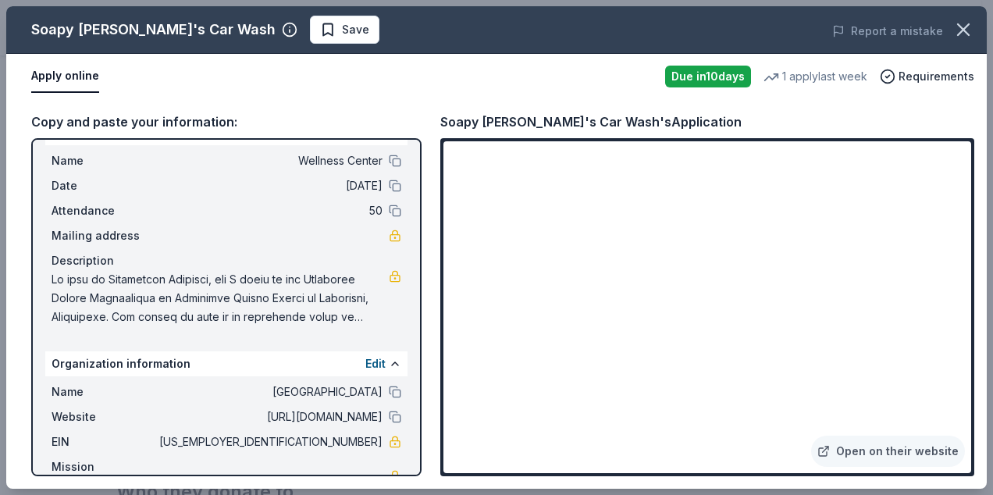
scroll to position [0, 0]
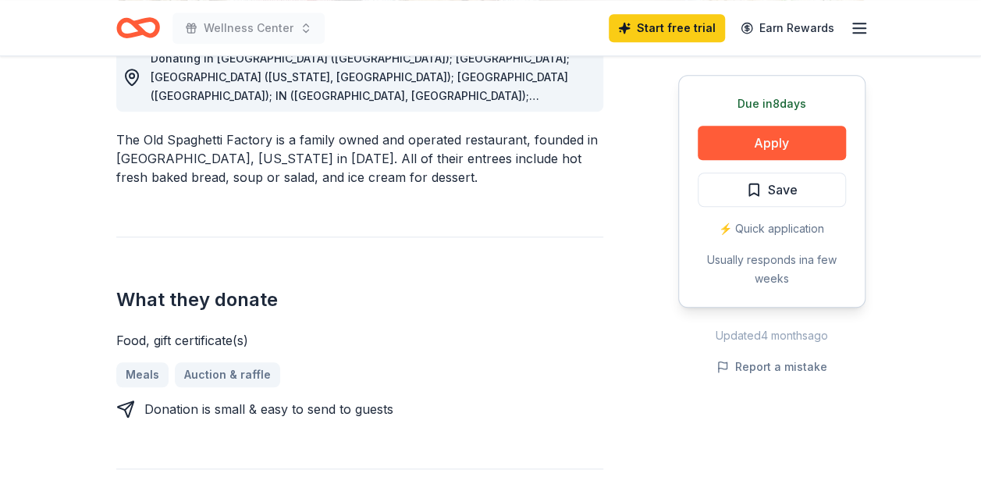
scroll to position [546, 0]
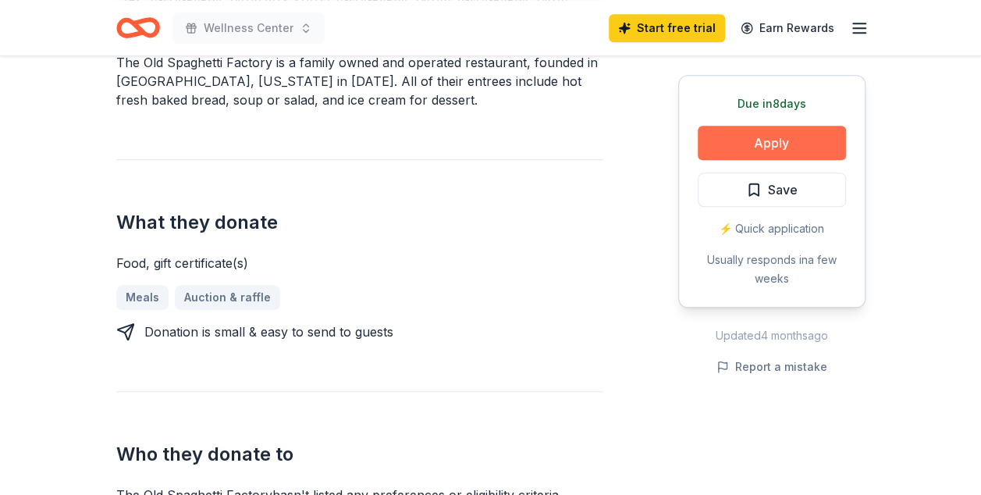
click at [749, 133] on button "Apply" at bounding box center [772, 143] width 148 height 34
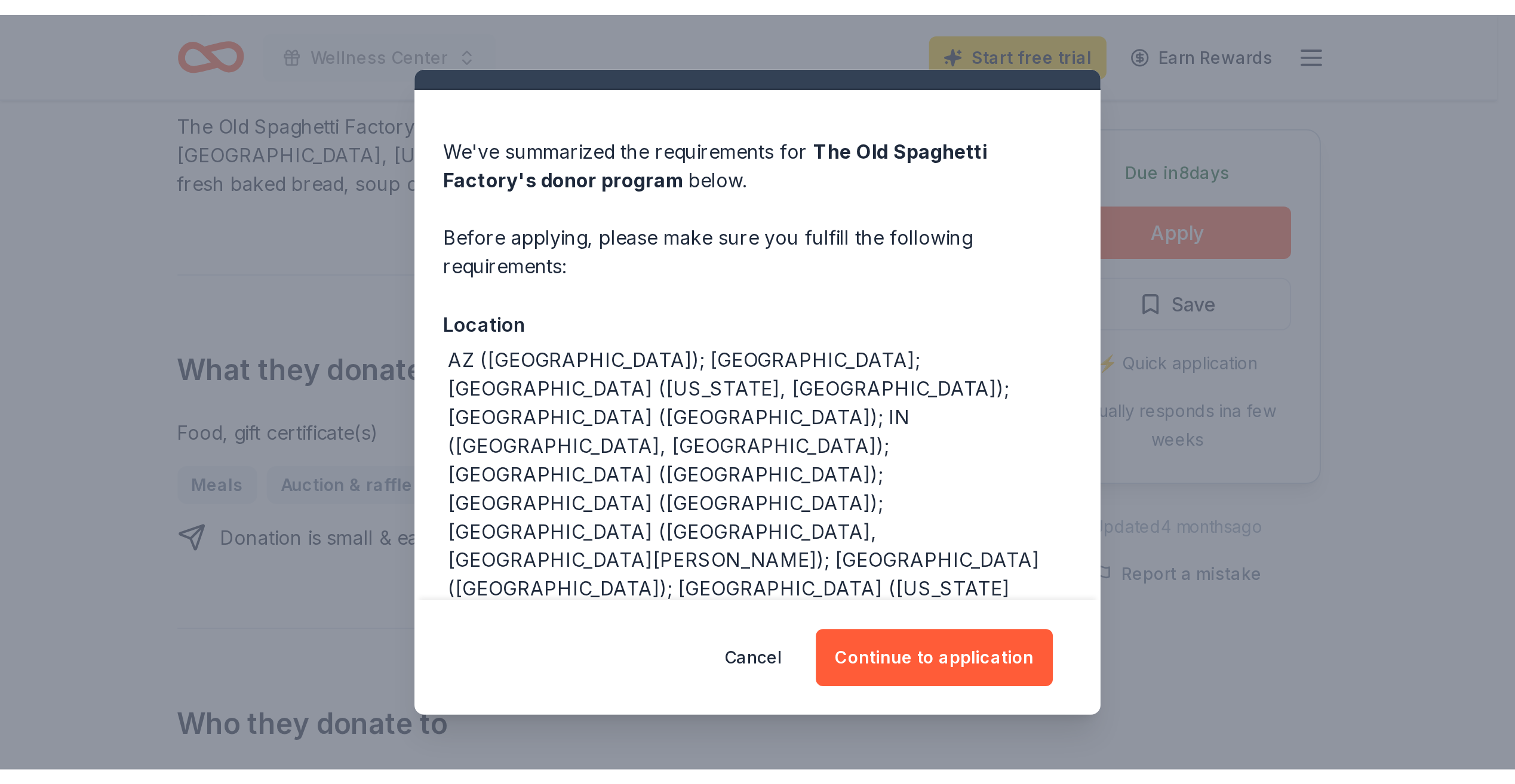
scroll to position [45, 0]
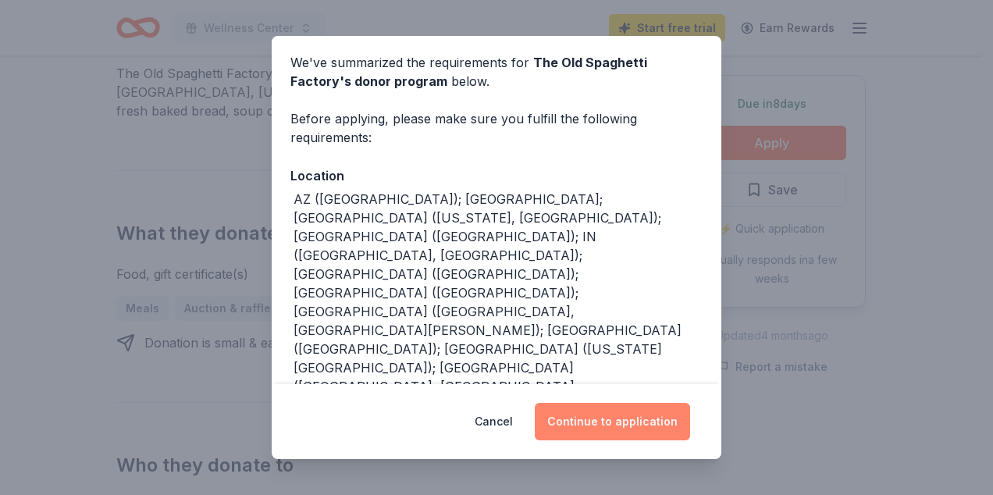
click at [645, 425] on button "Continue to application" at bounding box center [612, 421] width 155 height 37
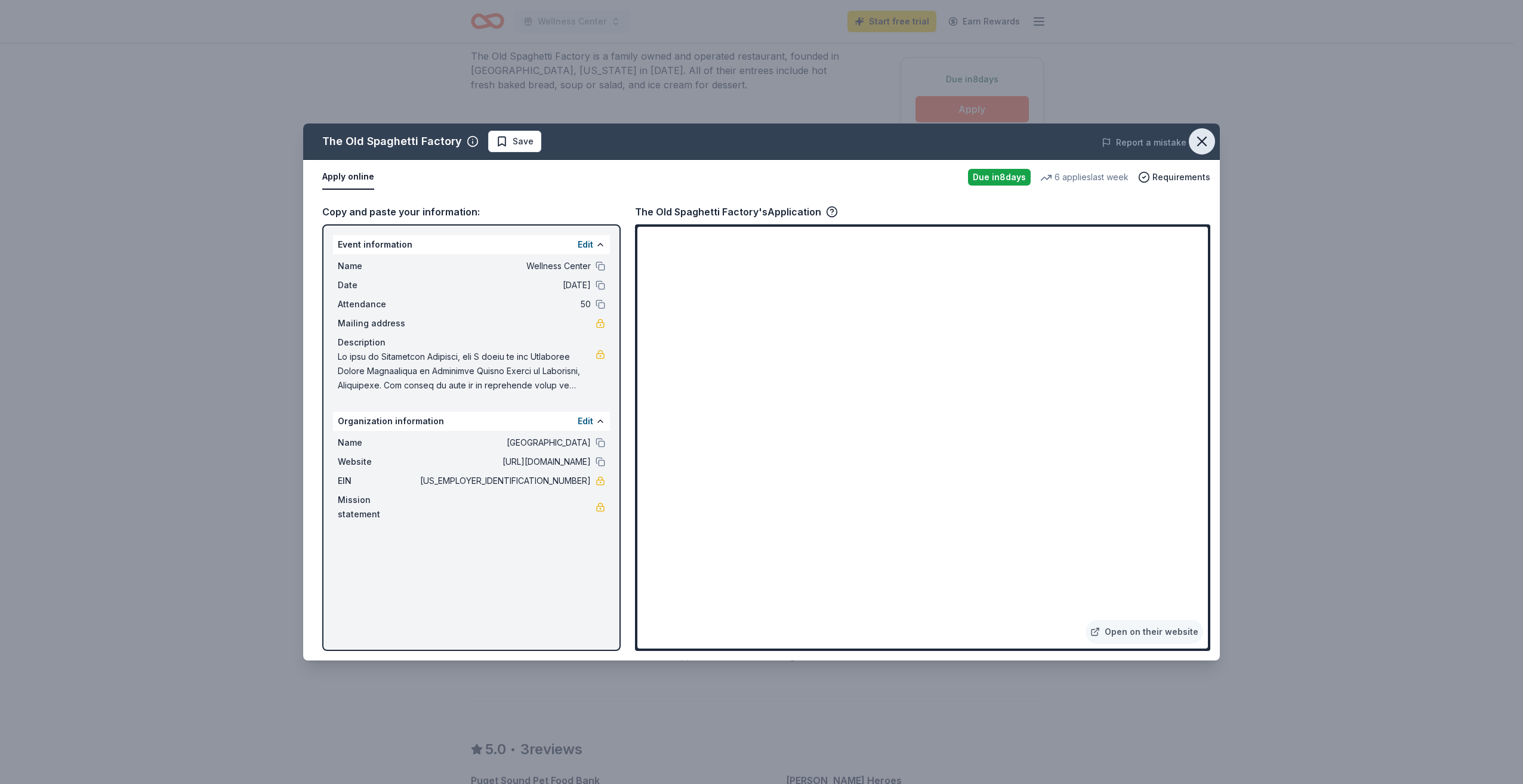
click at [750, 132] on button "button" at bounding box center [1202, 142] width 26 height 26
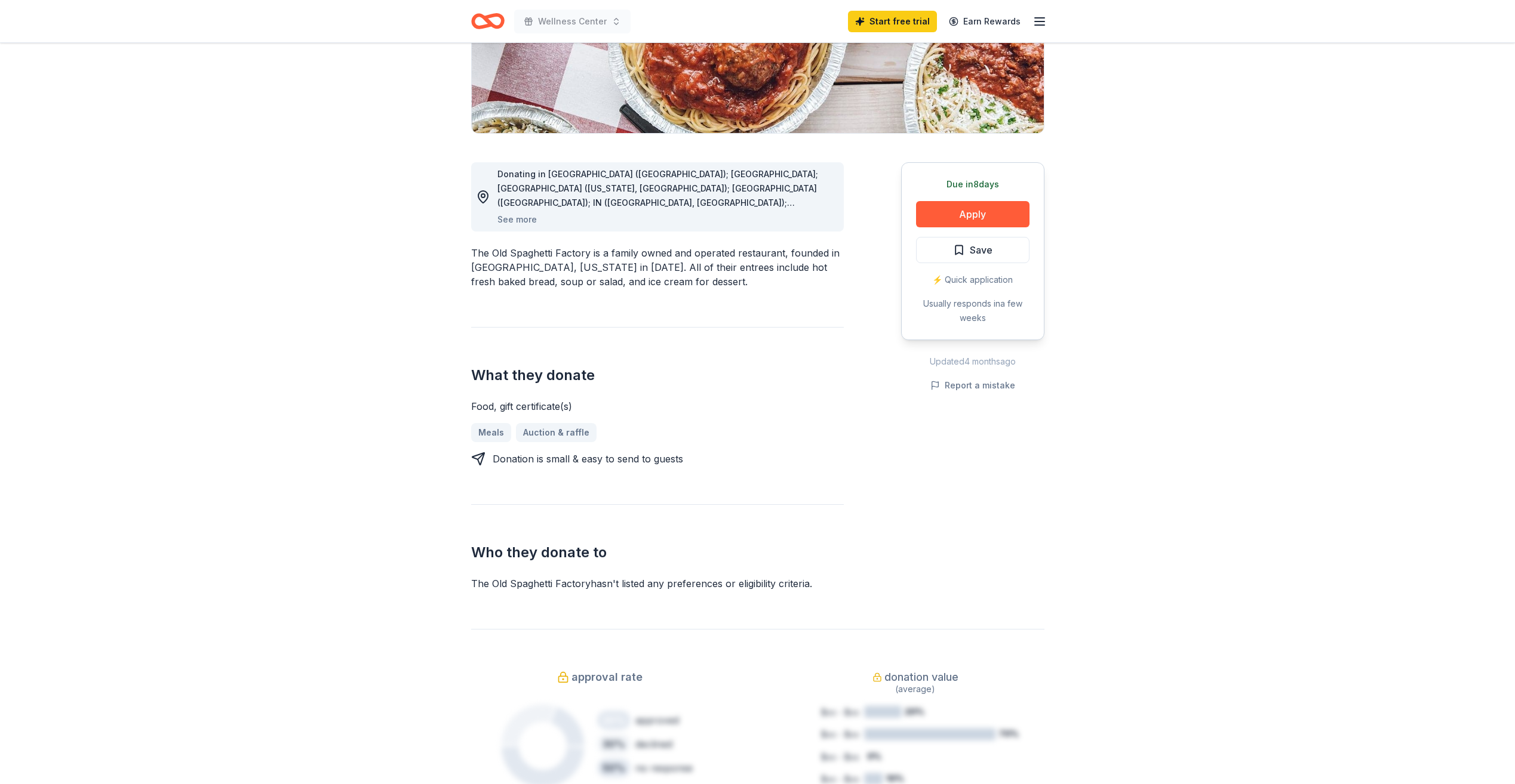
scroll to position [239, 0]
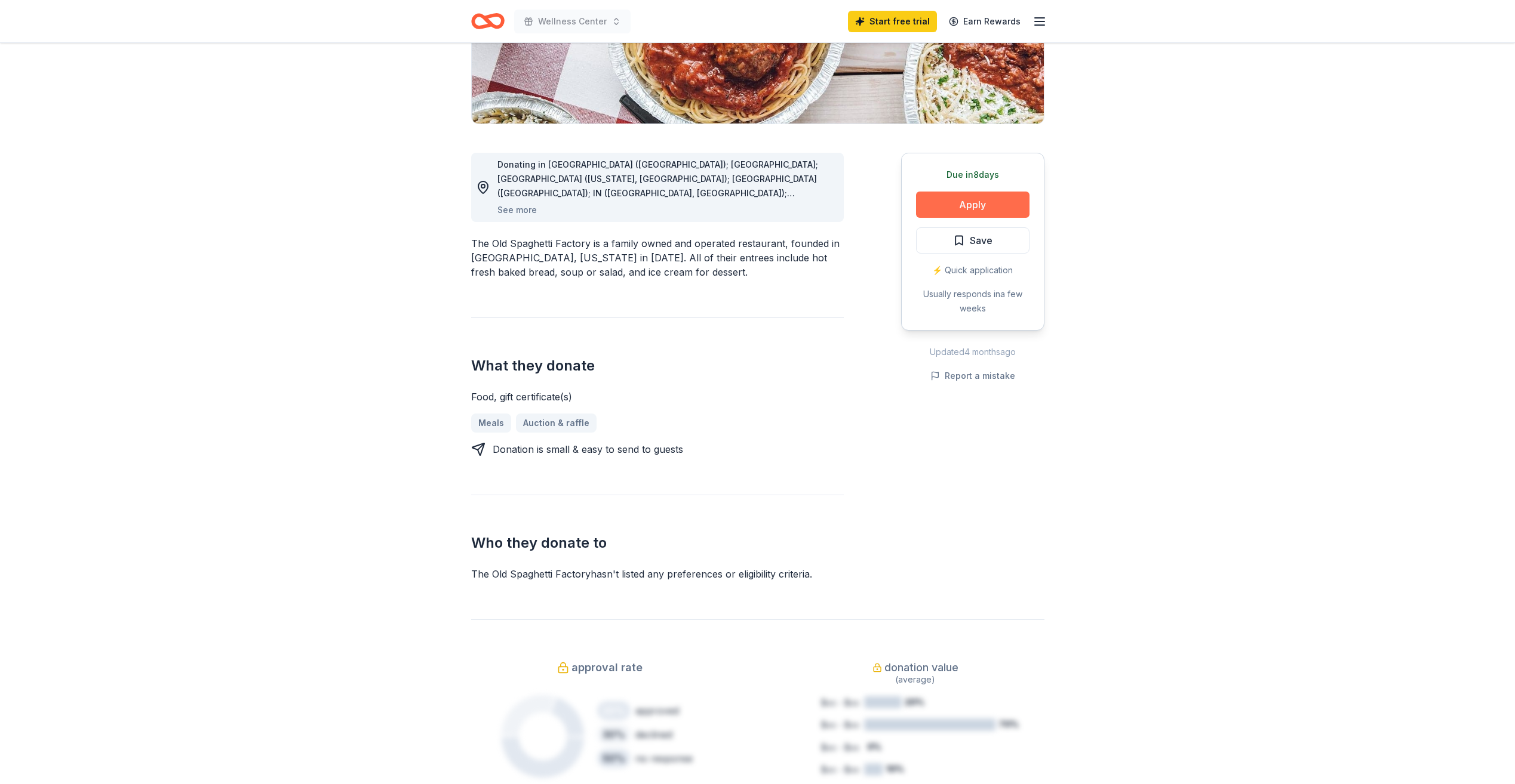
click at [750, 205] on button "Apply" at bounding box center [973, 204] width 113 height 26
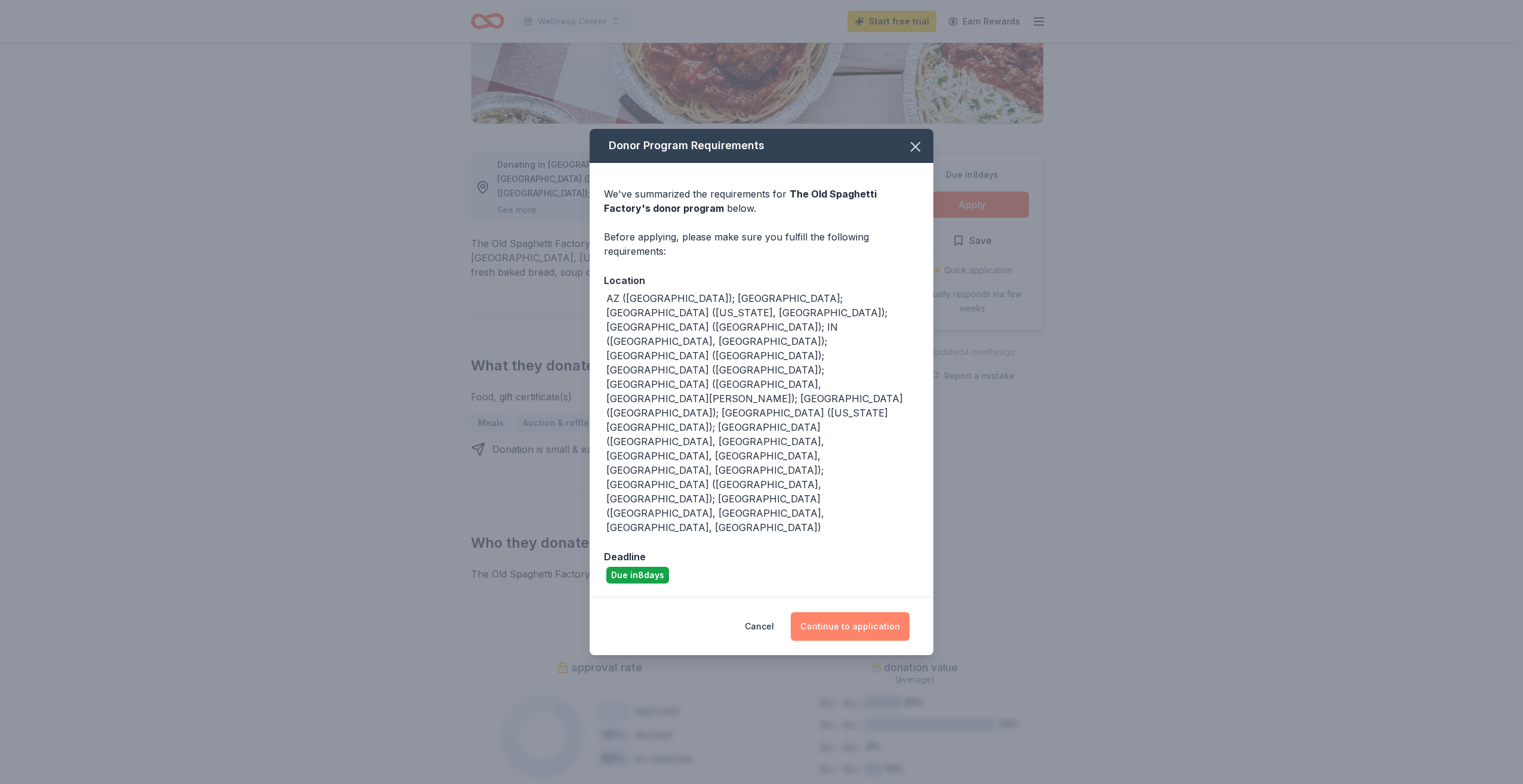
click at [750, 378] on button "Continue to application" at bounding box center [850, 626] width 119 height 28
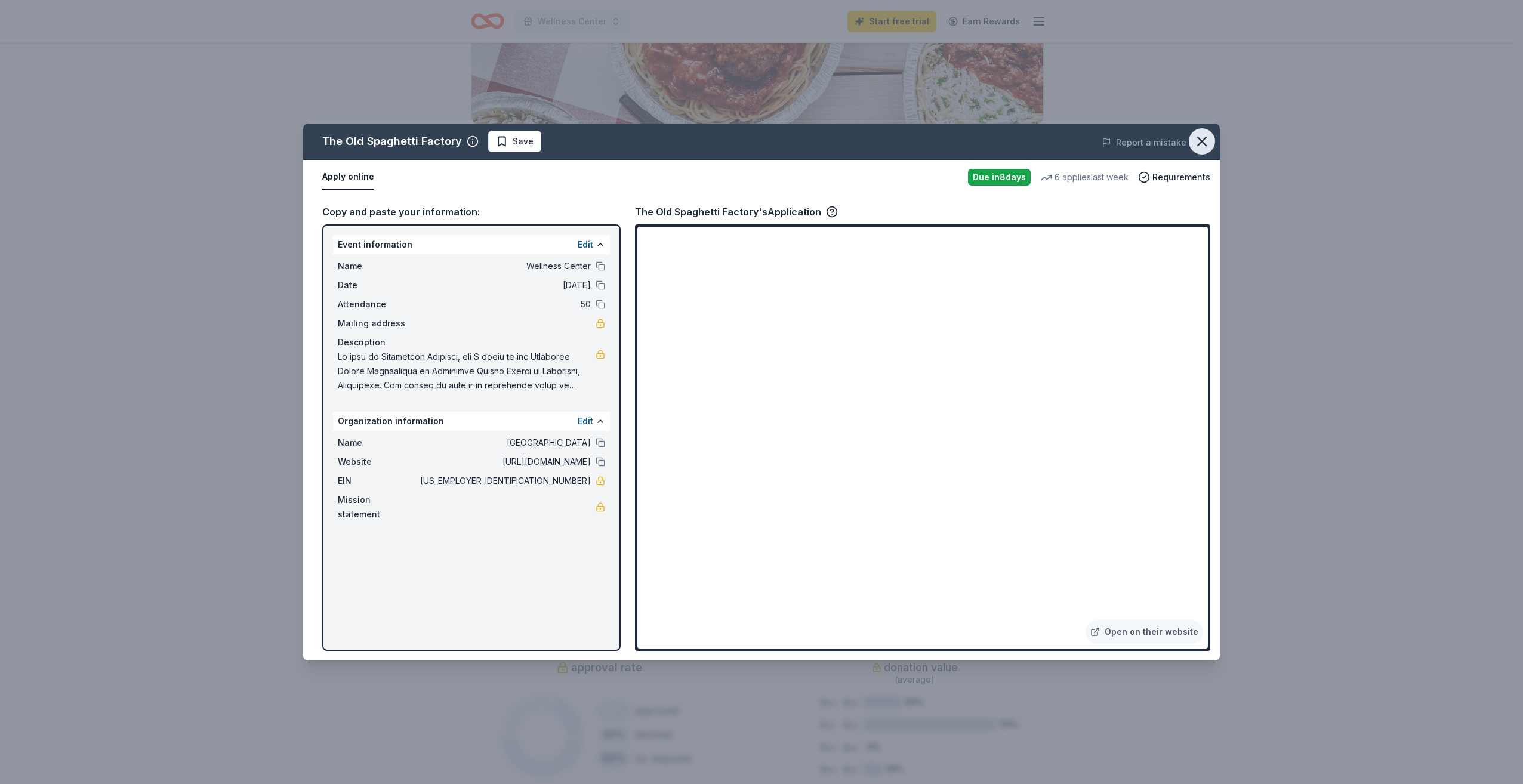
click at [750, 140] on icon "button" at bounding box center [1202, 142] width 17 height 17
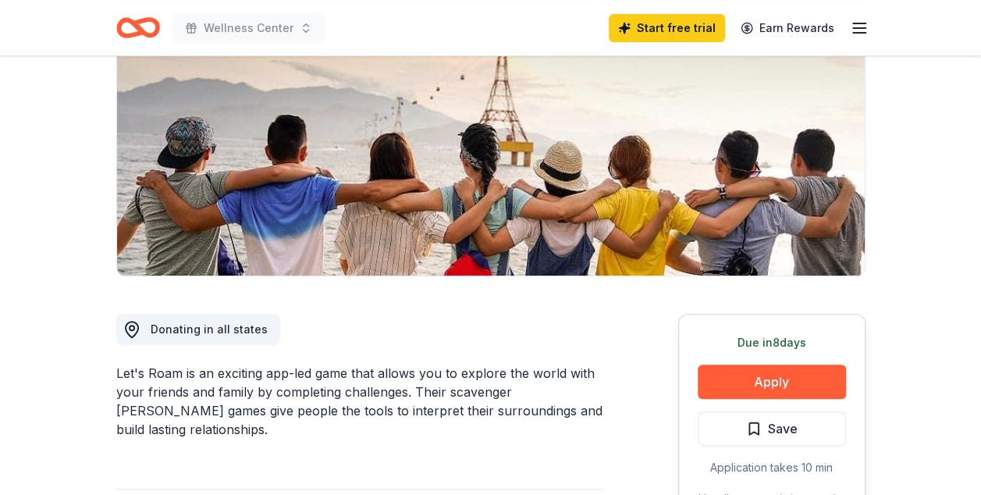
scroll to position [156, 0]
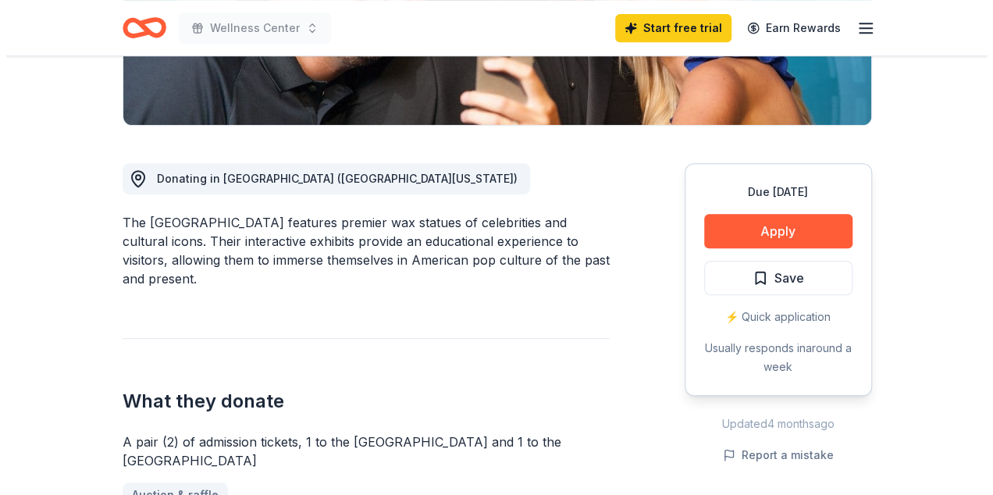
scroll to position [390, 0]
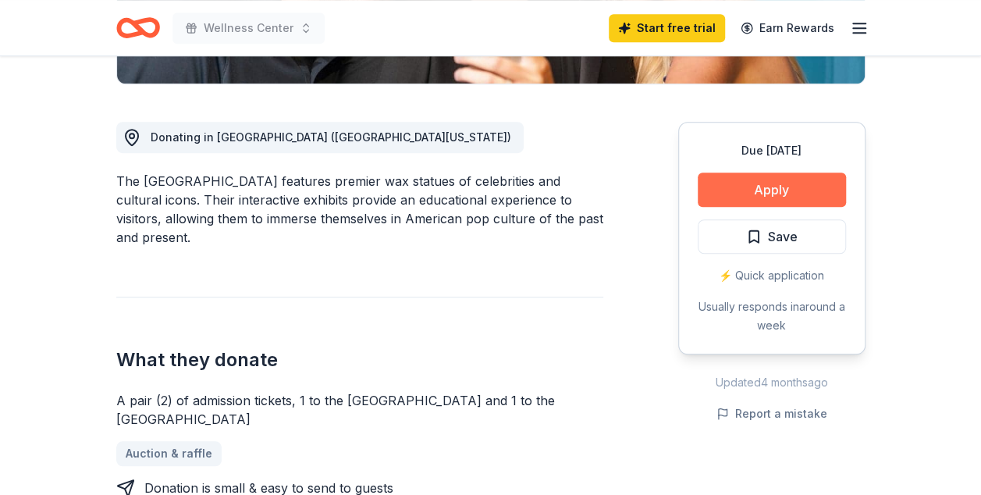
click at [771, 188] on button "Apply" at bounding box center [772, 189] width 148 height 34
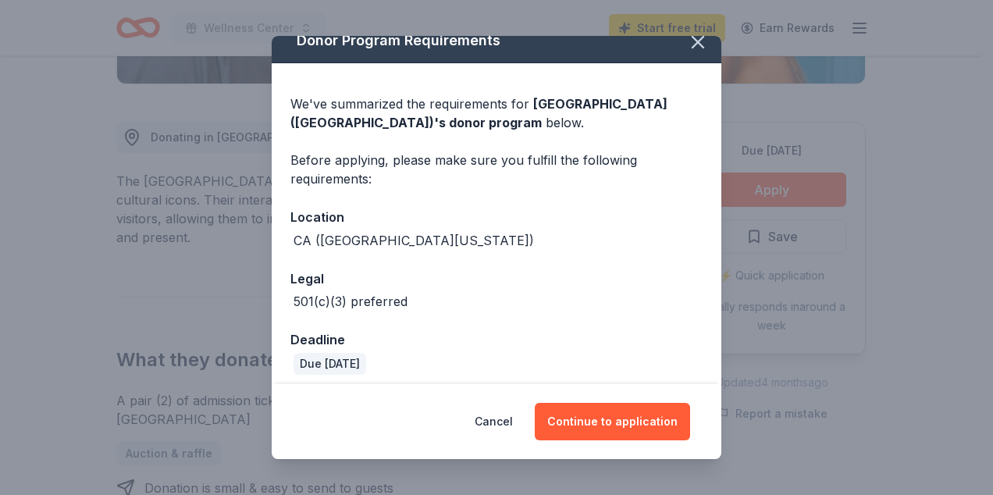
scroll to position [27, 0]
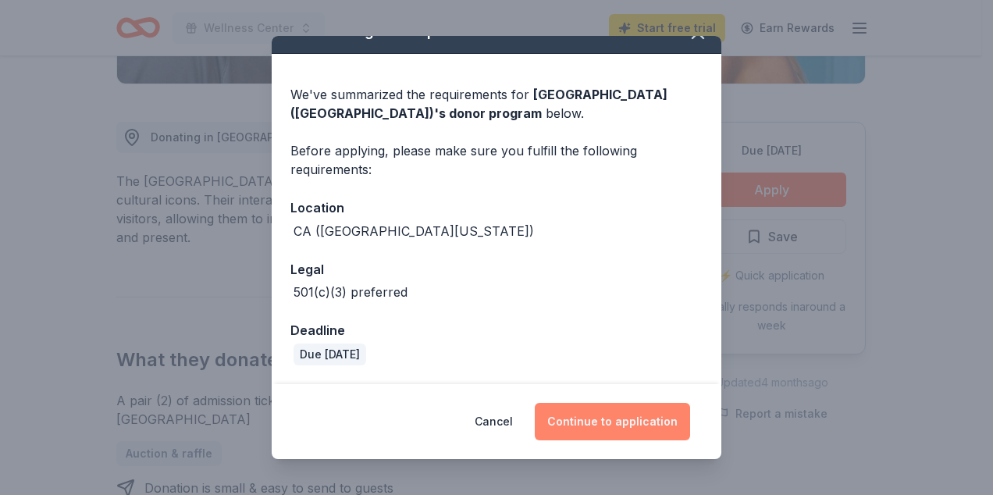
click at [618, 428] on button "Continue to application" at bounding box center [612, 421] width 155 height 37
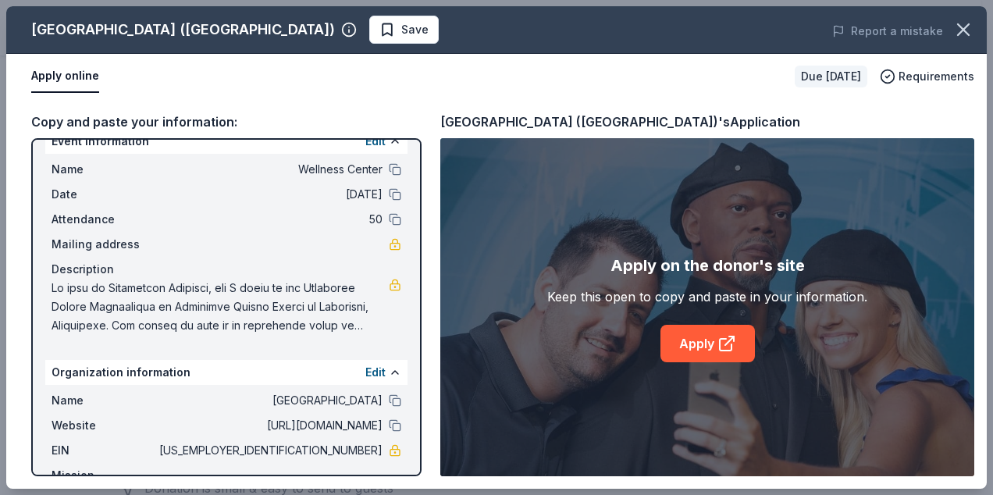
scroll to position [0, 0]
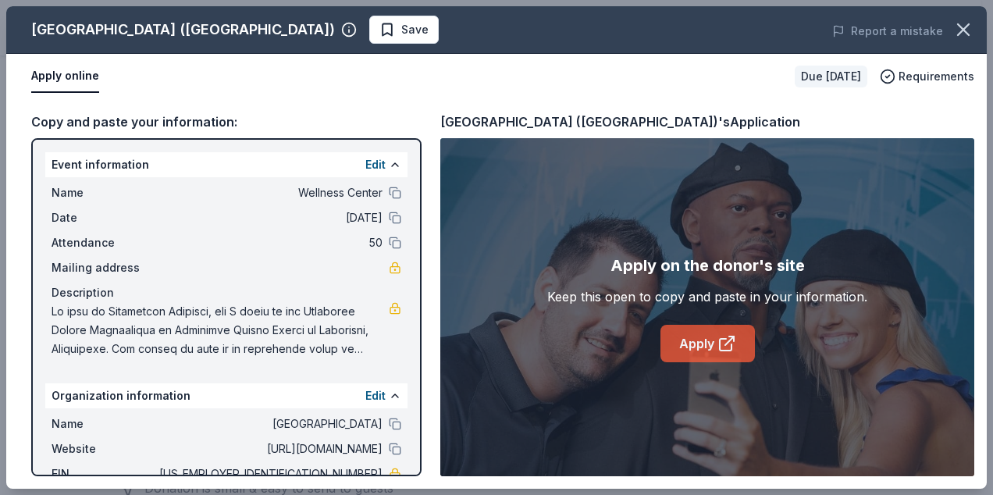
click at [705, 343] on link "Apply" at bounding box center [707, 343] width 94 height 37
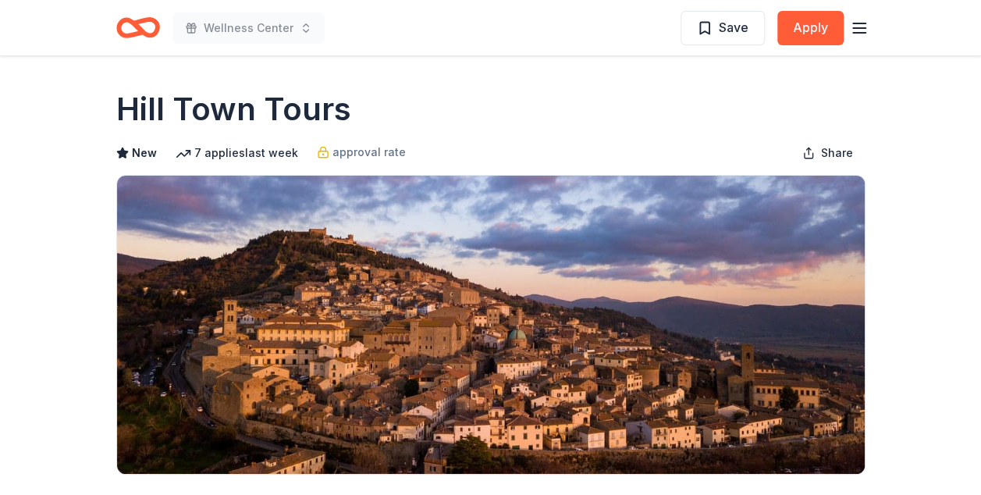
scroll to position [234, 0]
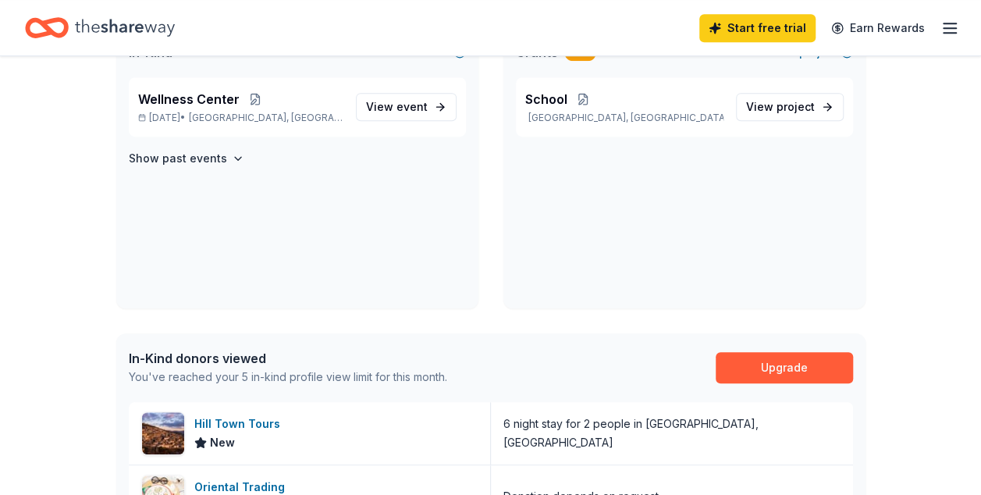
scroll to position [546, 0]
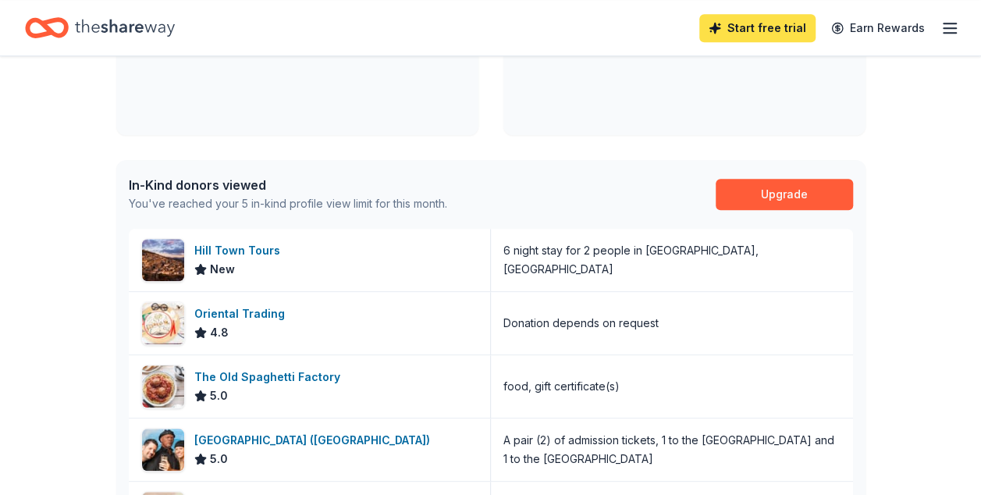
click at [757, 23] on link "Start free trial" at bounding box center [757, 28] width 116 height 28
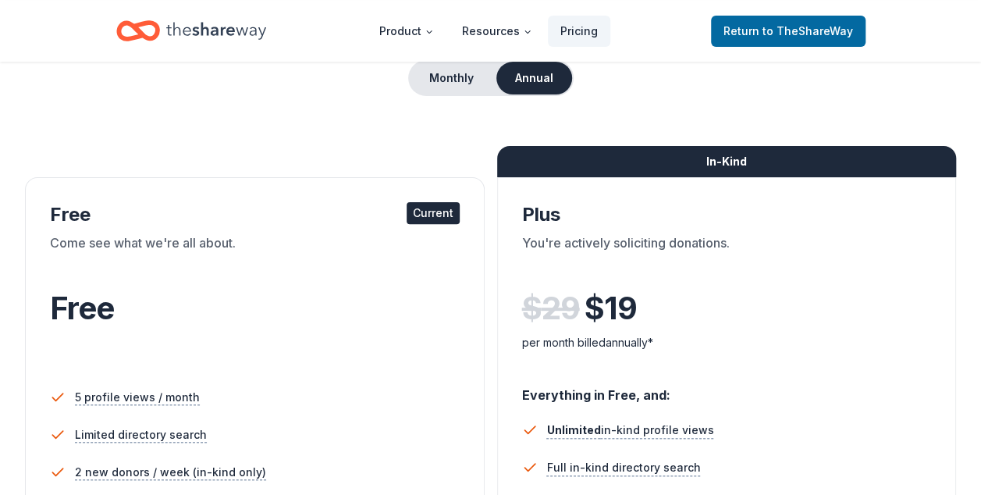
scroll to position [156, 0]
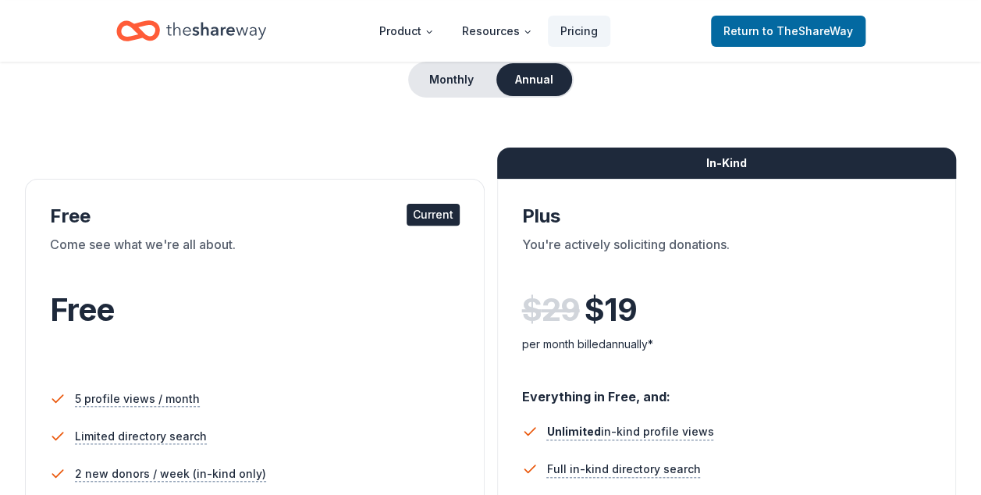
click at [300, 225] on div "Free Current" at bounding box center [255, 216] width 410 height 25
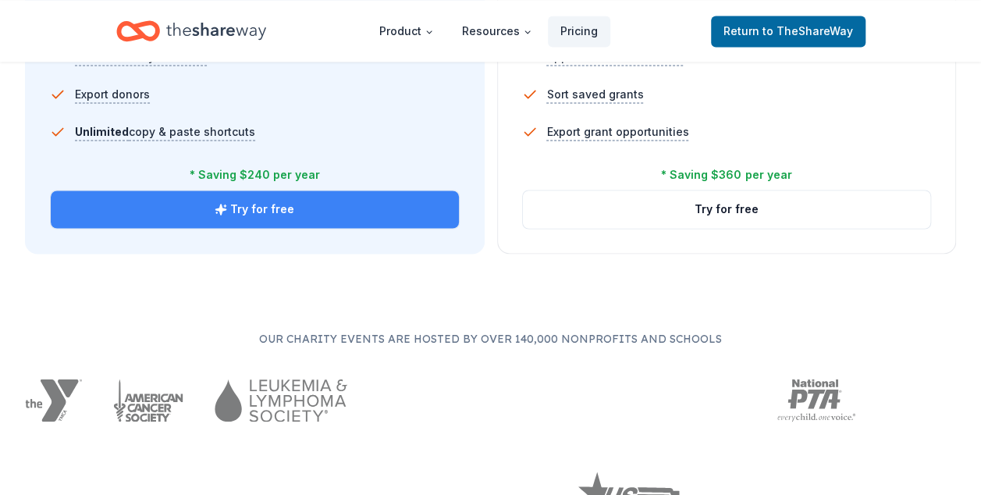
scroll to position [1014, 0]
